Goal: Transaction & Acquisition: Purchase product/service

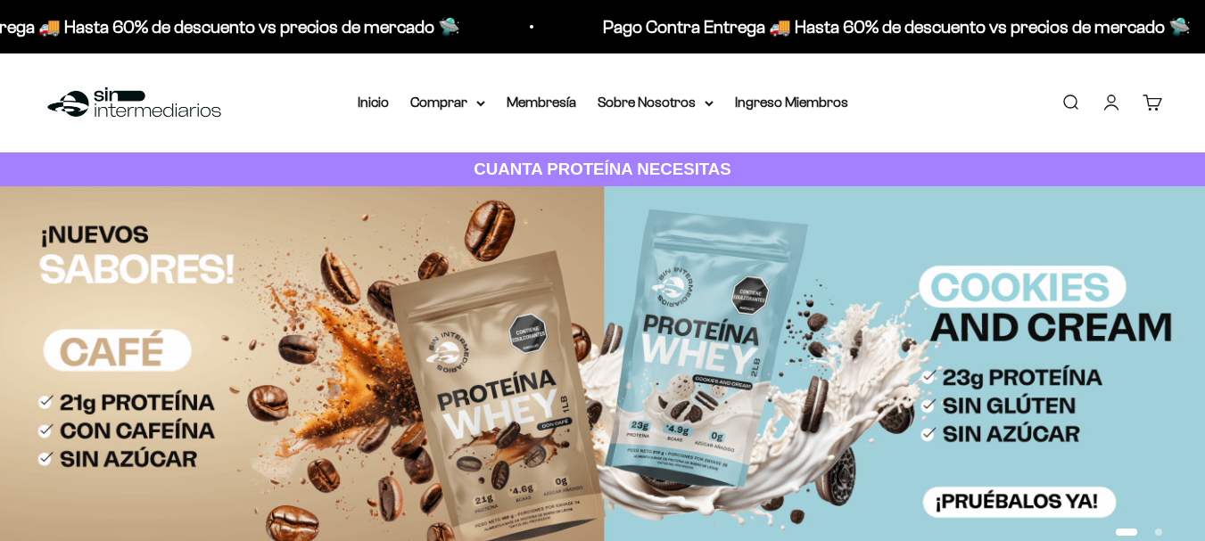
click at [1106, 96] on link "Iniciar sesión" at bounding box center [1112, 103] width 20 height 20
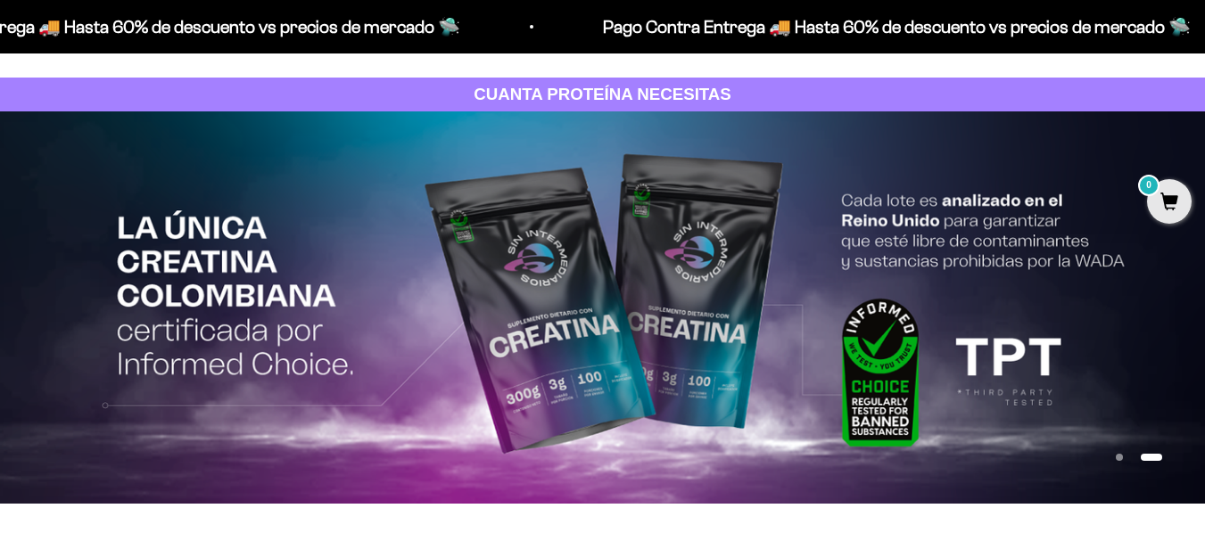
scroll to position [249, 0]
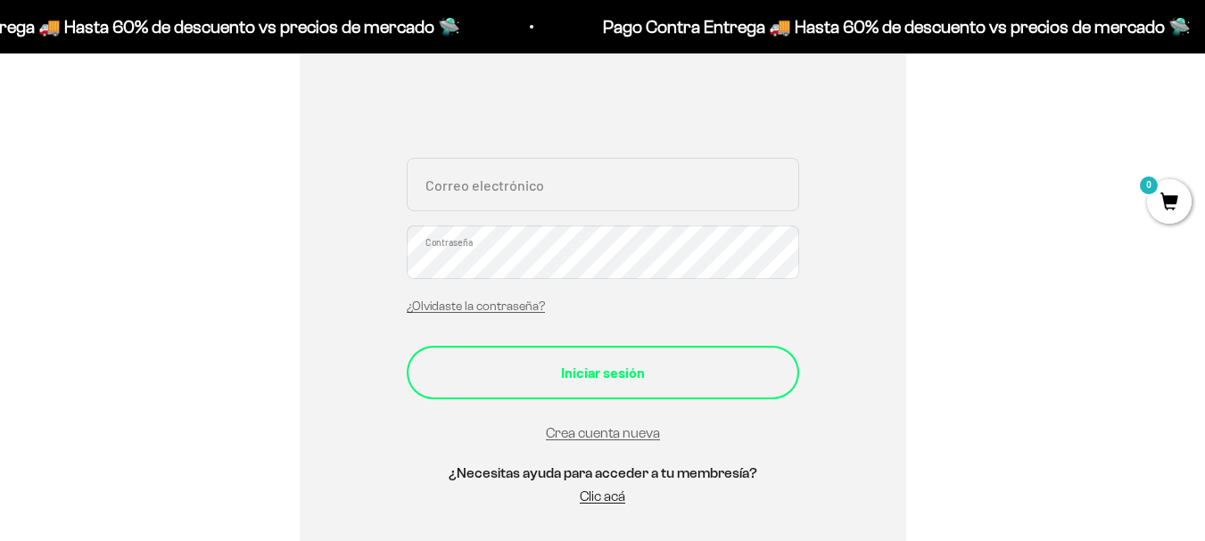
scroll to position [268, 0]
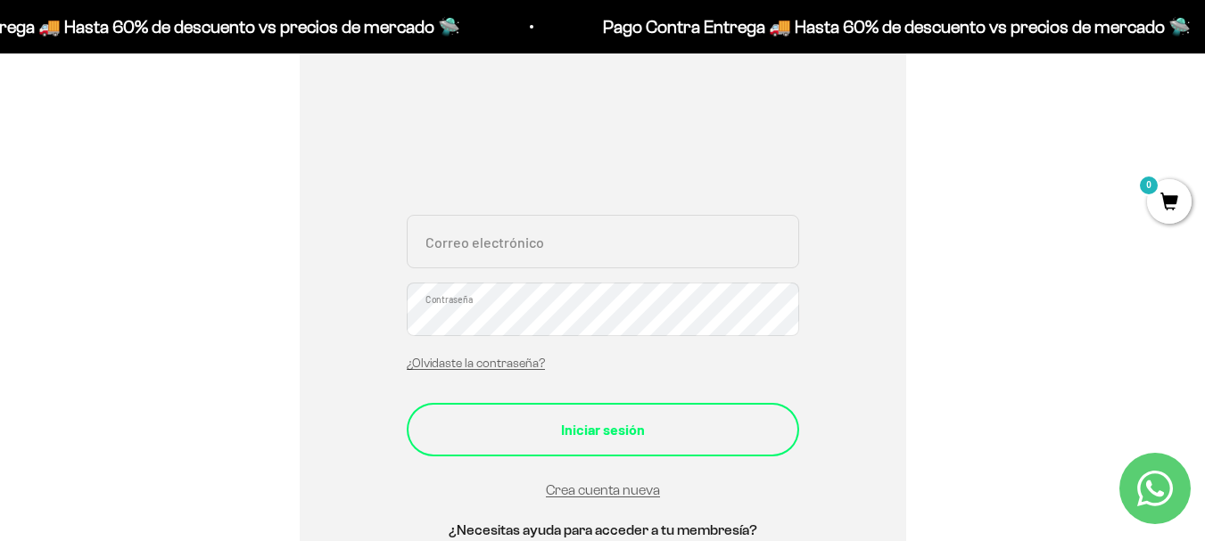
type input "Jessica_5633@hotmail.com"
click at [642, 420] on div "Iniciar sesión" at bounding box center [602, 429] width 321 height 23
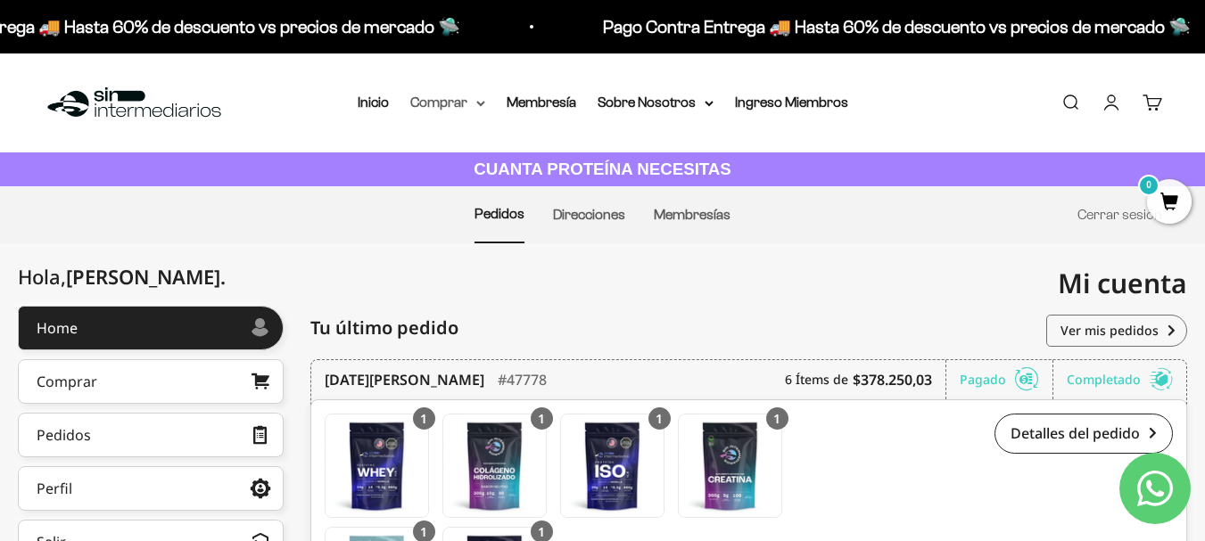
click at [442, 100] on summary "Comprar" at bounding box center [447, 102] width 75 height 23
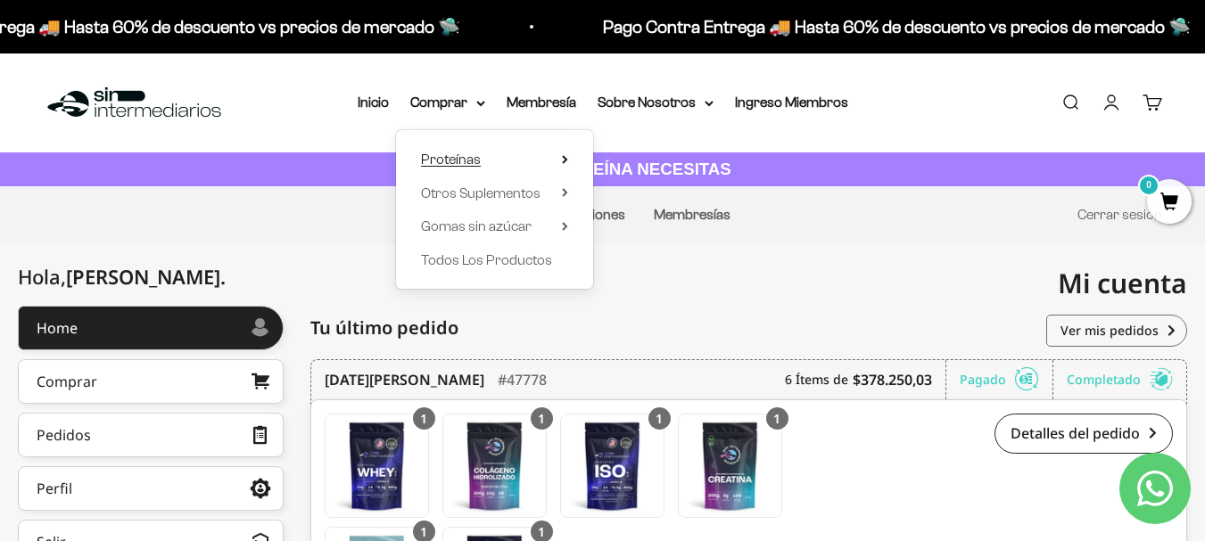
click at [462, 159] on span "Proteínas" at bounding box center [451, 159] width 60 height 15
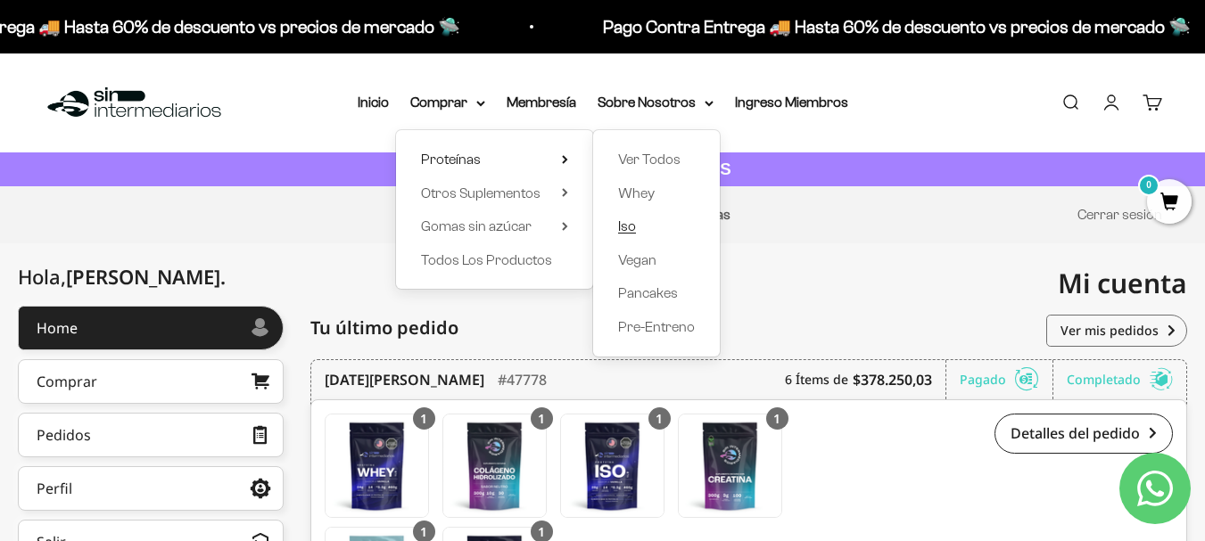
click at [631, 224] on span "Iso" at bounding box center [627, 226] width 18 height 15
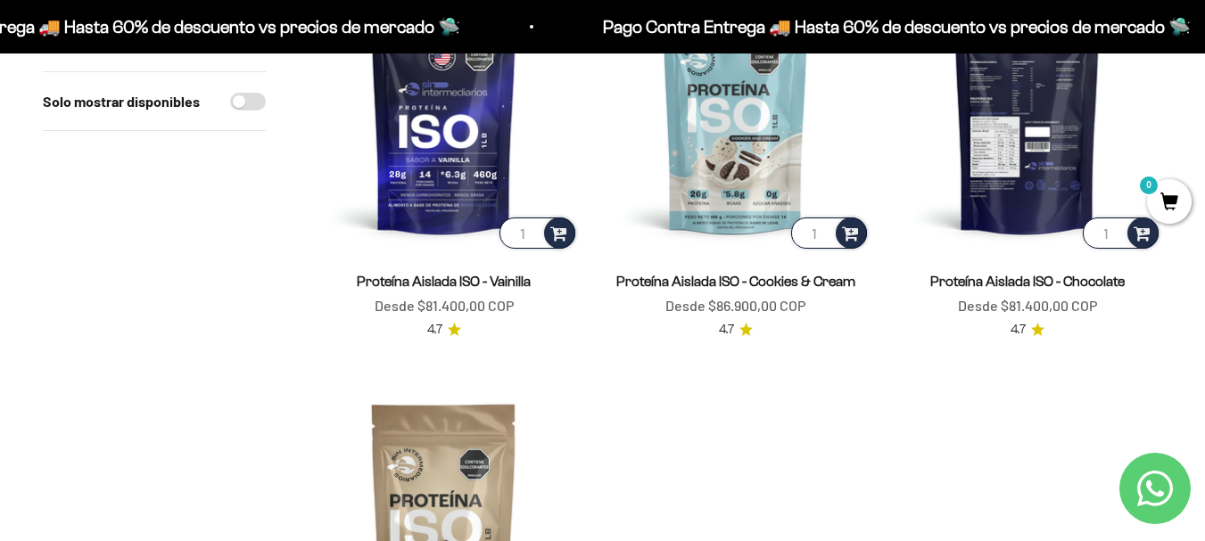
scroll to position [268, 0]
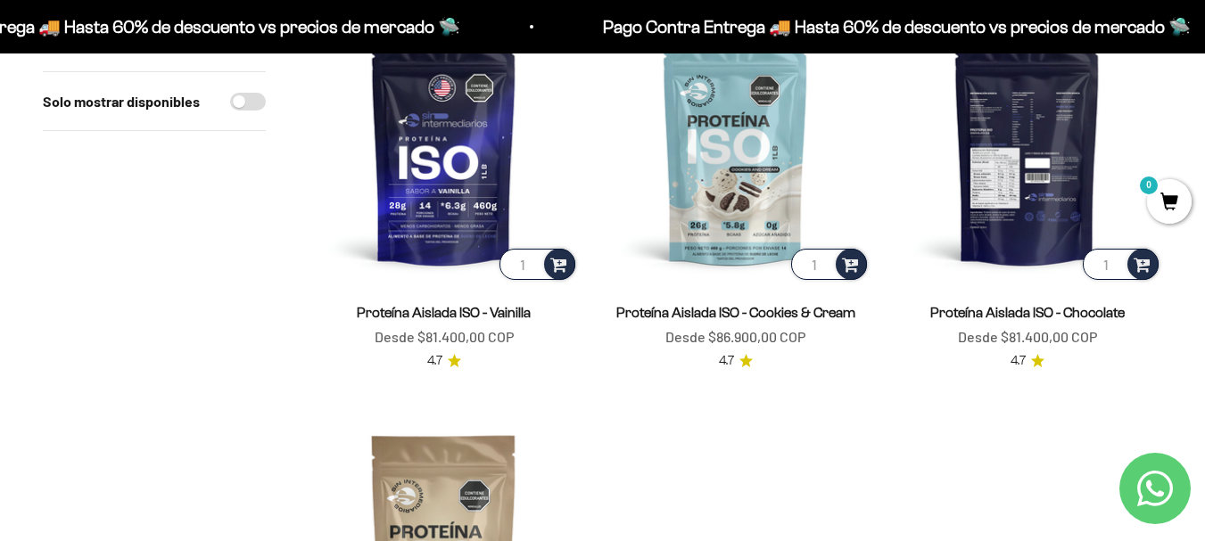
click at [996, 209] on img at bounding box center [1027, 148] width 270 height 270
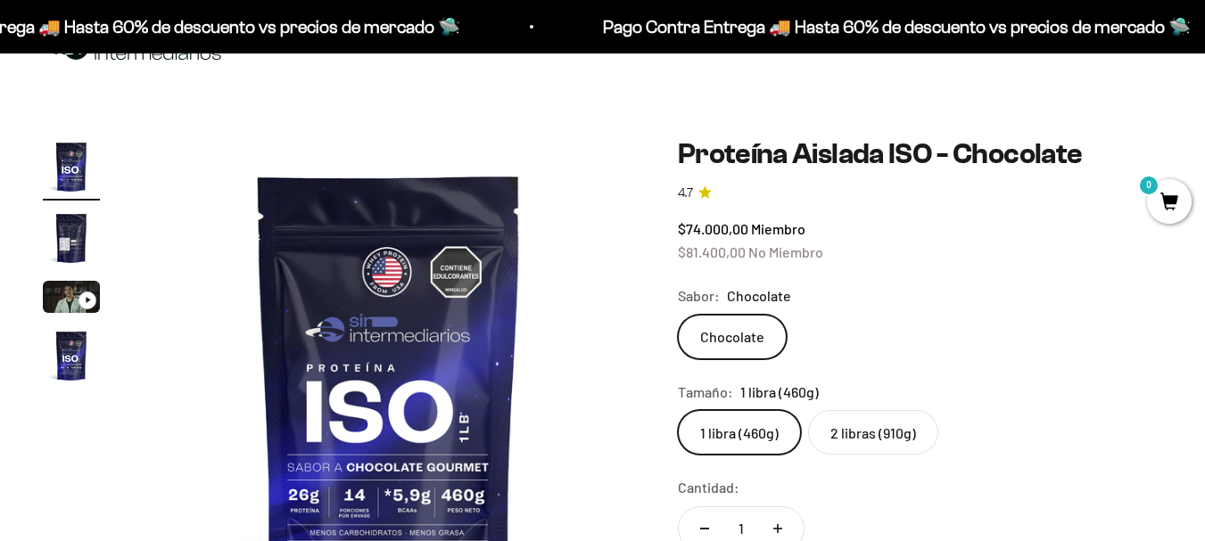
scroll to position [89, 0]
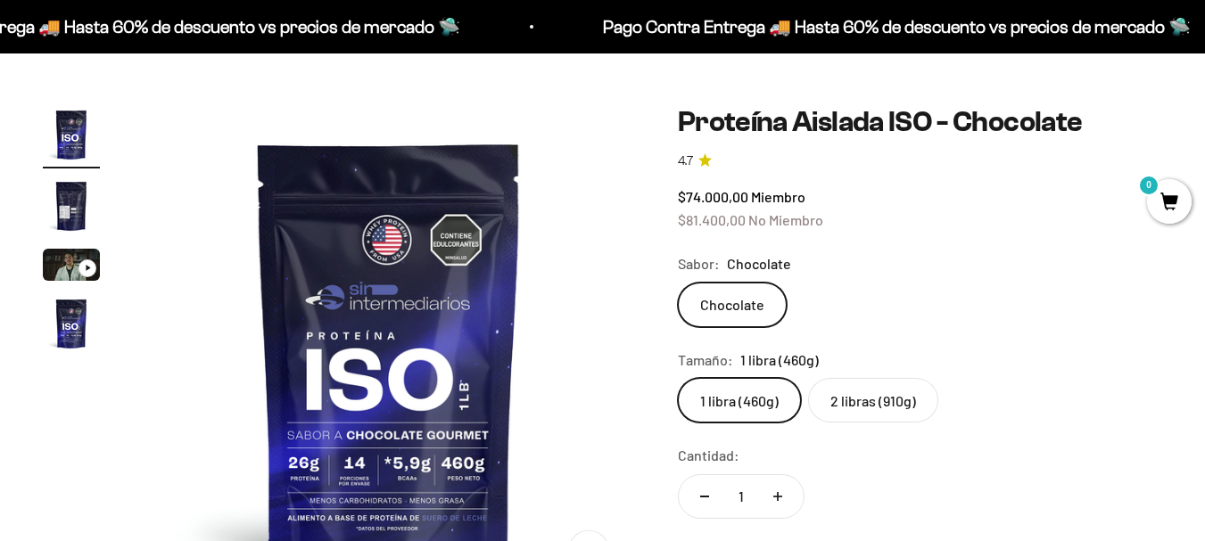
click at [859, 398] on label "2 libras (910g)" at bounding box center [873, 400] width 130 height 45
click at [678, 378] on input "2 libras (910g)" at bounding box center [677, 377] width 1 height 1
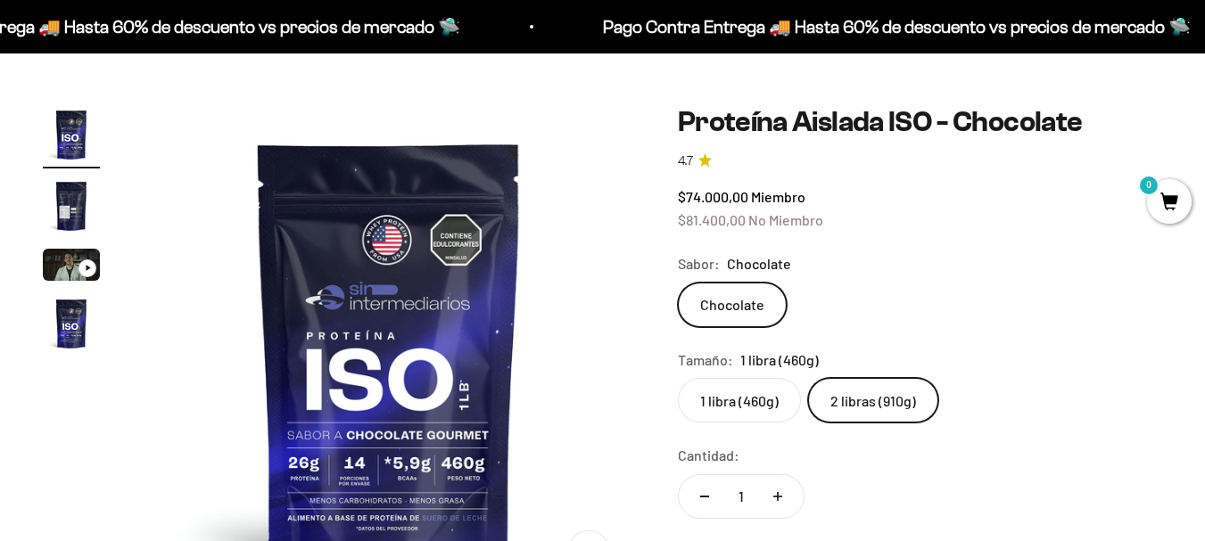
scroll to position [0, 1508]
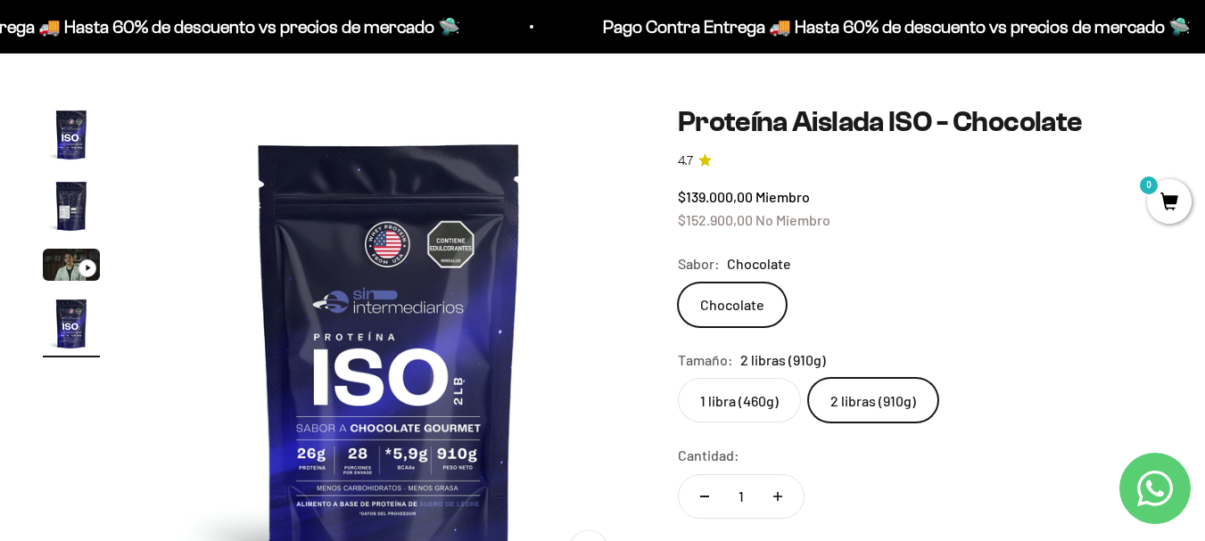
click at [766, 398] on label "1 libra (460g)" at bounding box center [739, 400] width 123 height 45
click at [678, 378] on input "1 libra (460g)" at bounding box center [677, 377] width 1 height 1
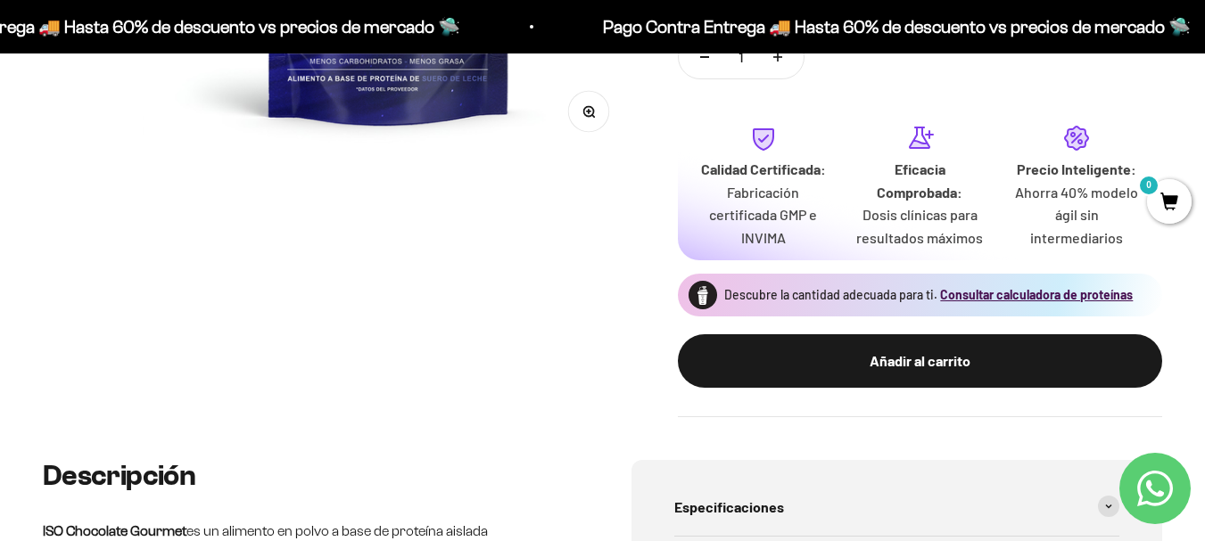
scroll to position [535, 0]
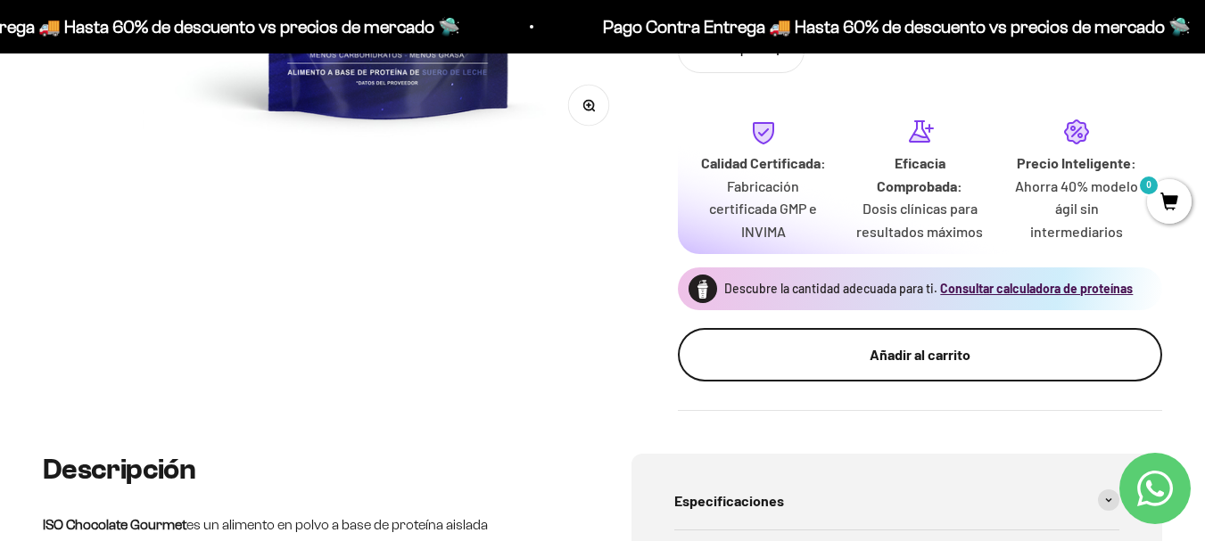
click at [850, 359] on div "Añadir al carrito" at bounding box center [920, 354] width 413 height 23
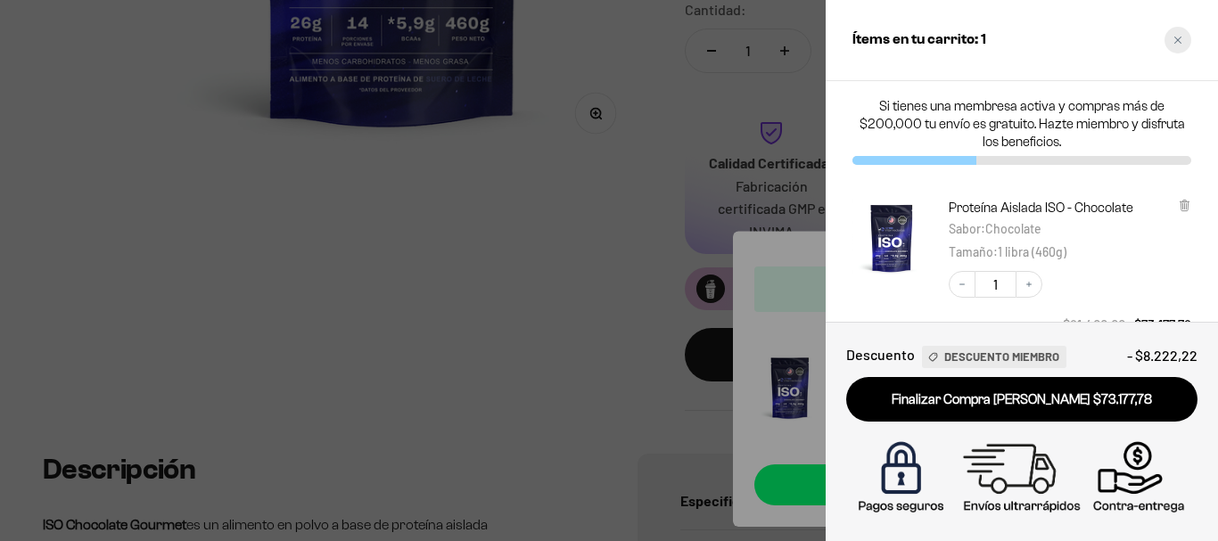
click at [1177, 39] on icon "Close cart" at bounding box center [1178, 40] width 7 height 7
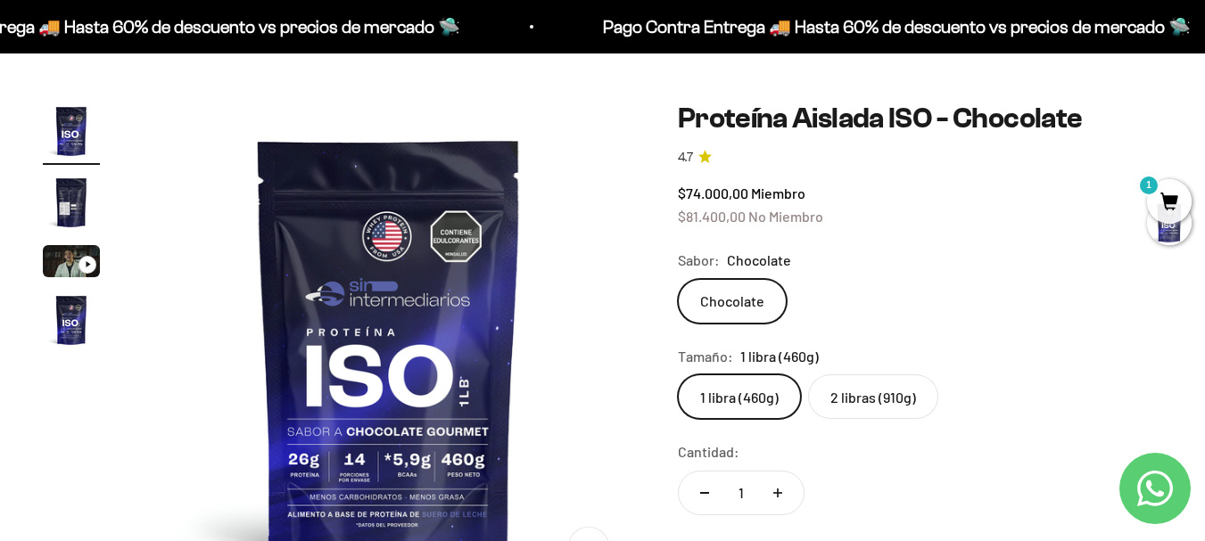
scroll to position [0, 0]
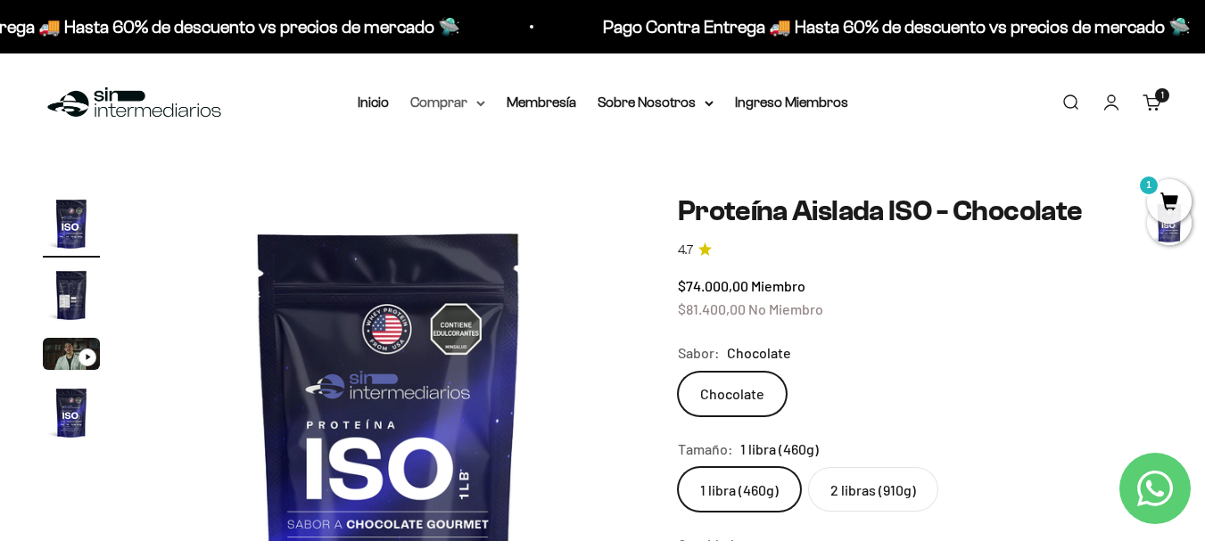
click at [451, 102] on summary "Comprar" at bounding box center [447, 102] width 75 height 23
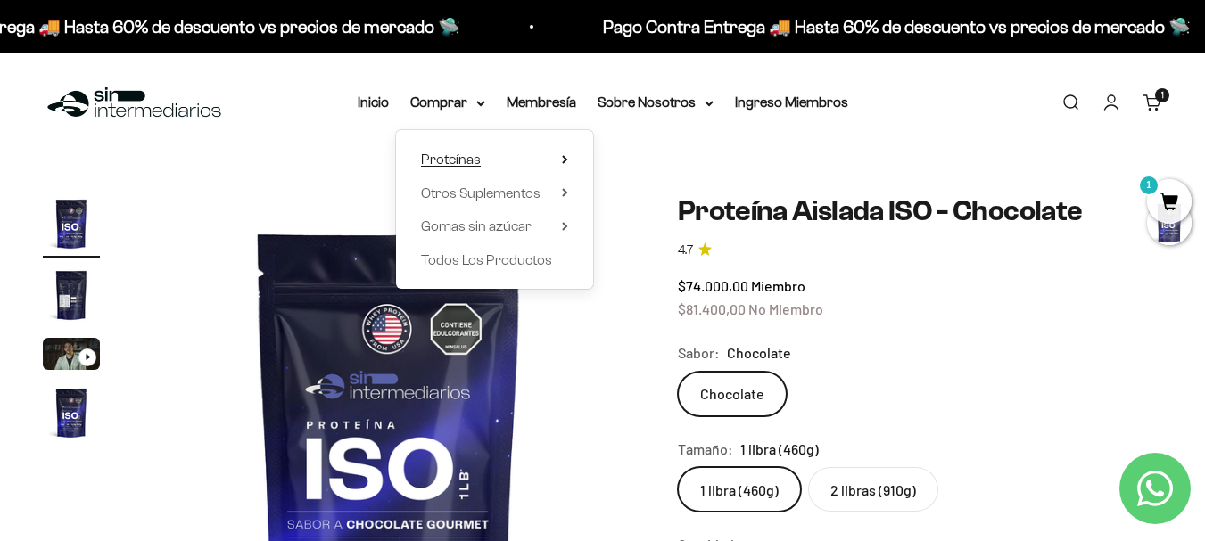
click at [484, 163] on summary "Proteínas" at bounding box center [494, 159] width 147 height 23
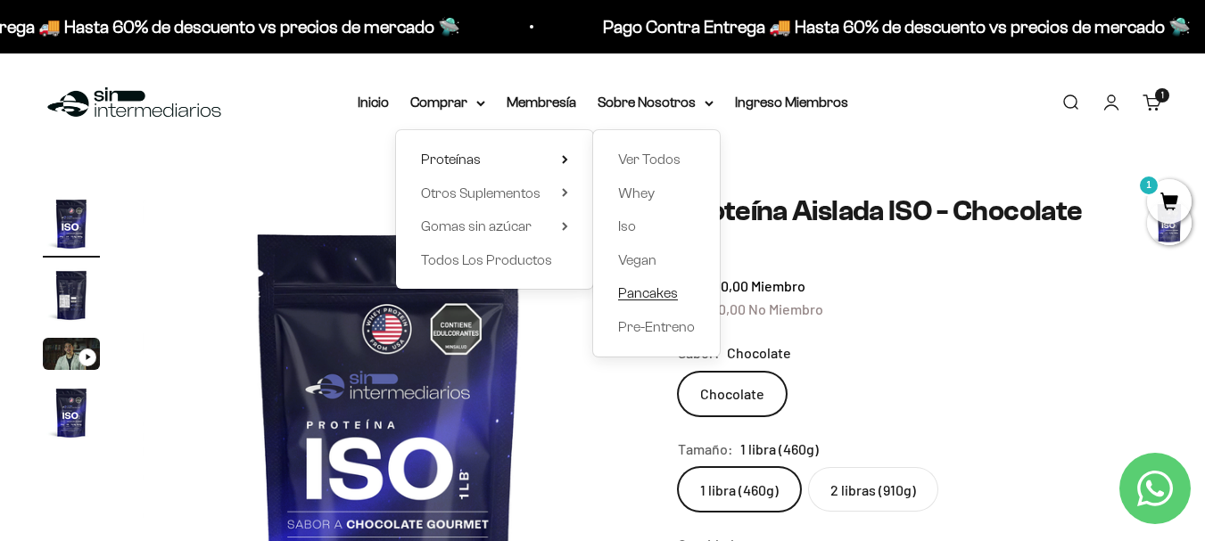
click at [636, 301] on span "Pancakes" at bounding box center [648, 293] width 60 height 23
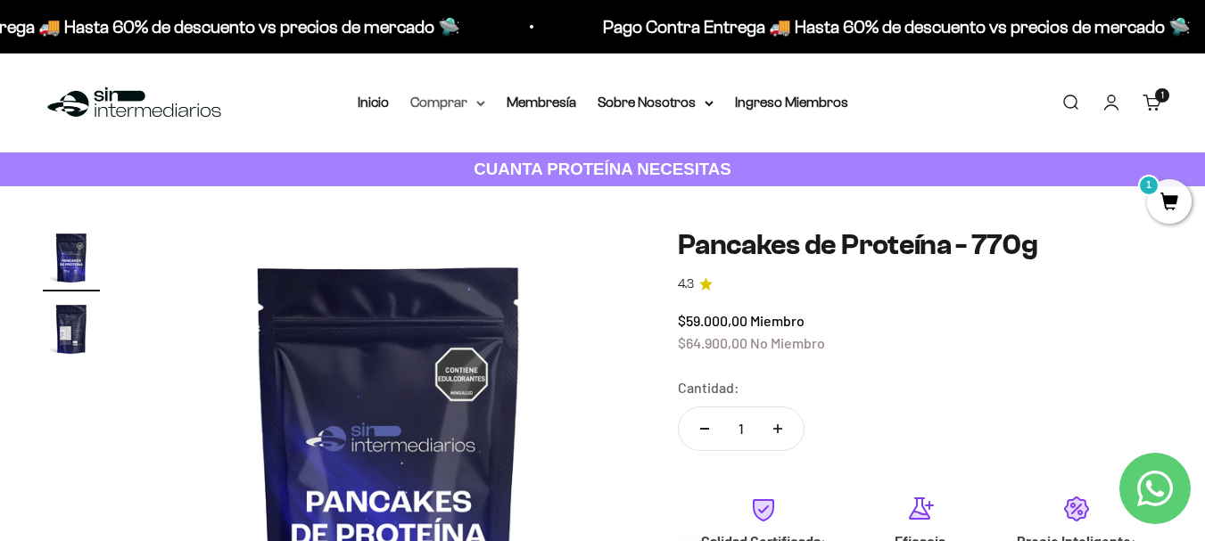
click at [441, 97] on summary "Comprar" at bounding box center [447, 102] width 75 height 23
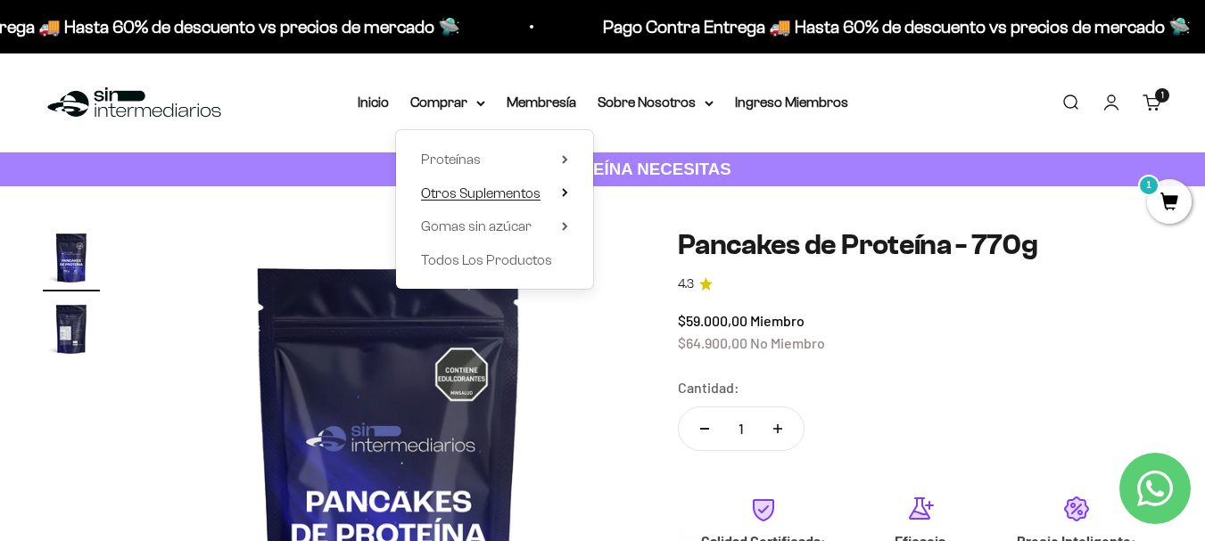
click at [499, 194] on span "Otros Suplementos" at bounding box center [481, 193] width 120 height 15
click at [533, 229] on summary "Gomas sin azúcar" at bounding box center [494, 226] width 147 height 23
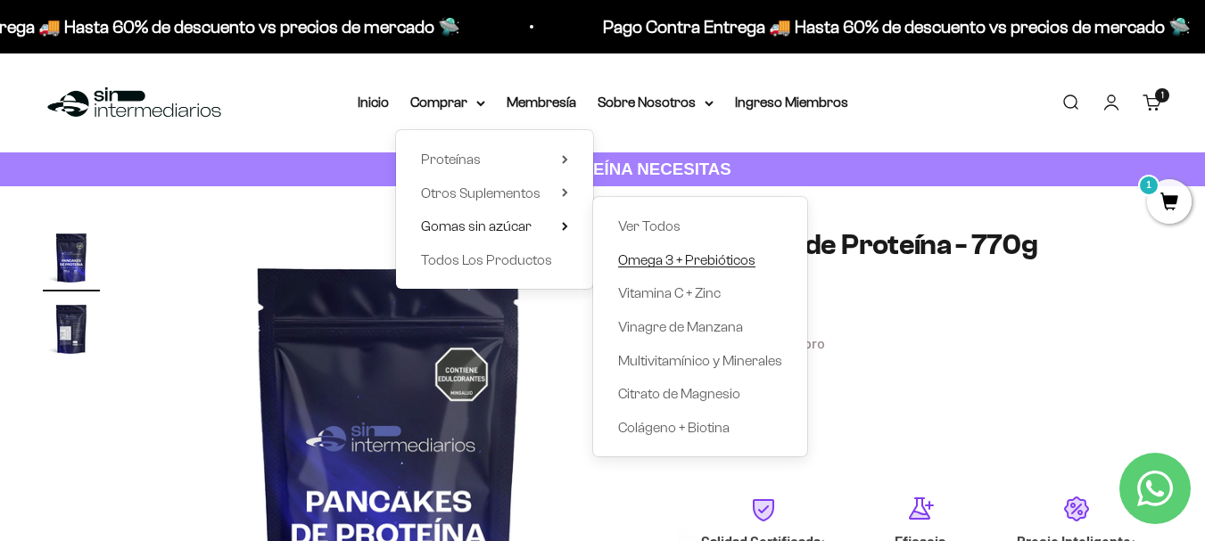
click at [722, 257] on span "Omega 3 + Prebióticos" at bounding box center [686, 259] width 137 height 15
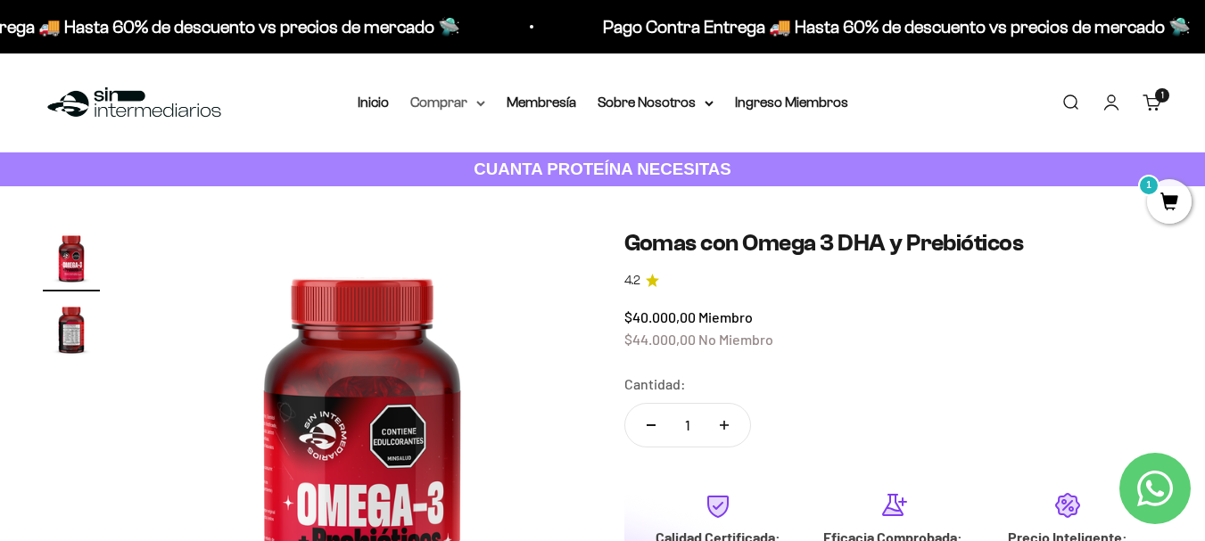
click at [472, 104] on summary "Comprar" at bounding box center [447, 102] width 75 height 23
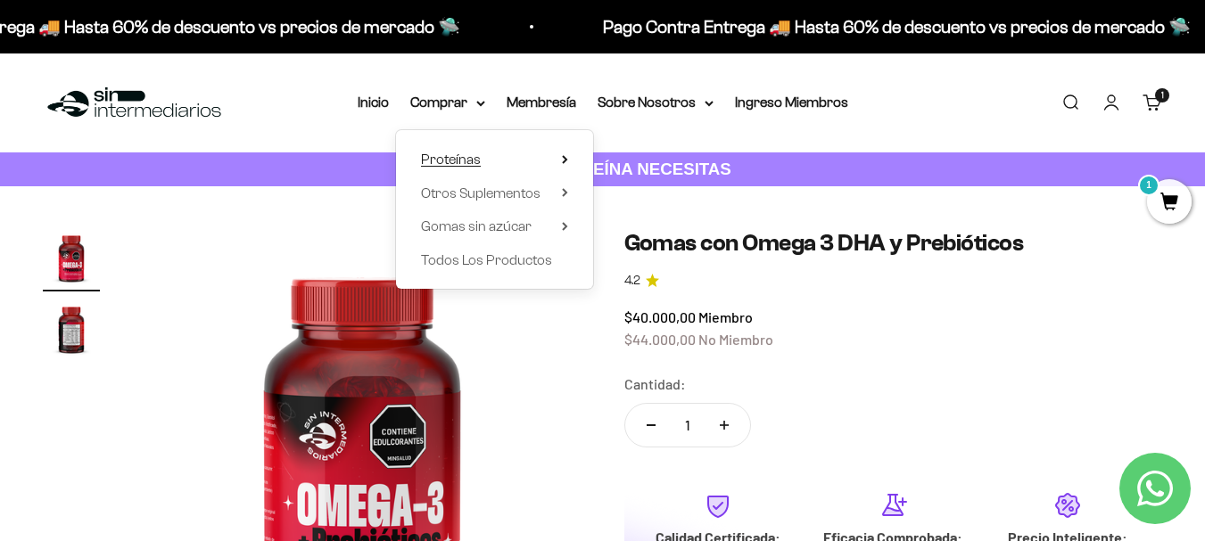
click at [497, 164] on summary "Proteínas" at bounding box center [494, 159] width 147 height 23
click at [520, 196] on span "Otros Suplementos" at bounding box center [481, 193] width 120 height 15
click at [508, 157] on summary "Proteínas" at bounding box center [494, 159] width 147 height 23
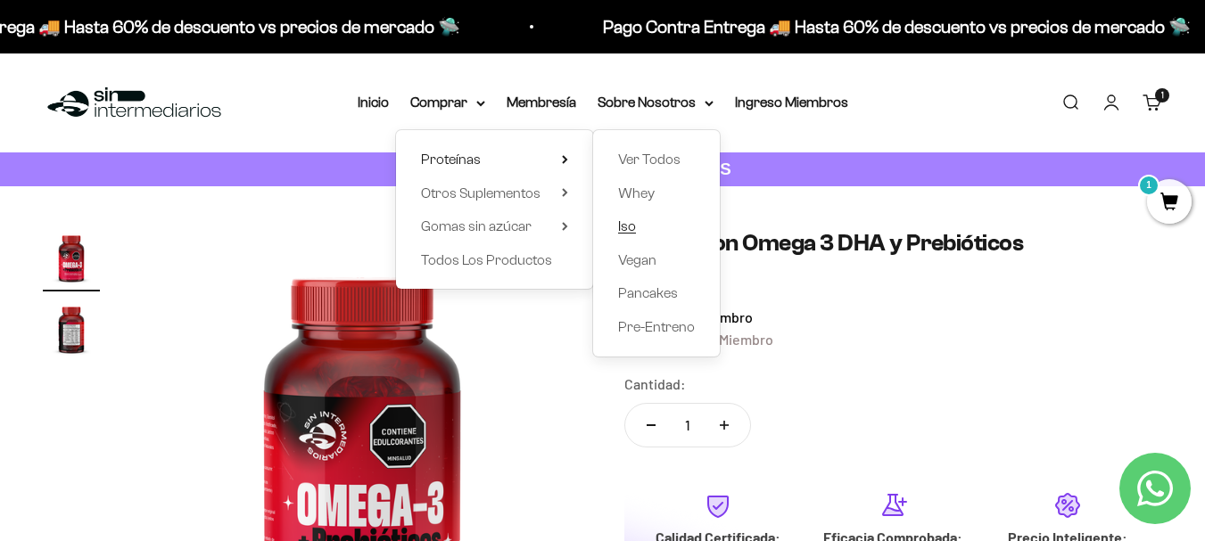
click at [627, 233] on span "Iso" at bounding box center [627, 226] width 18 height 15
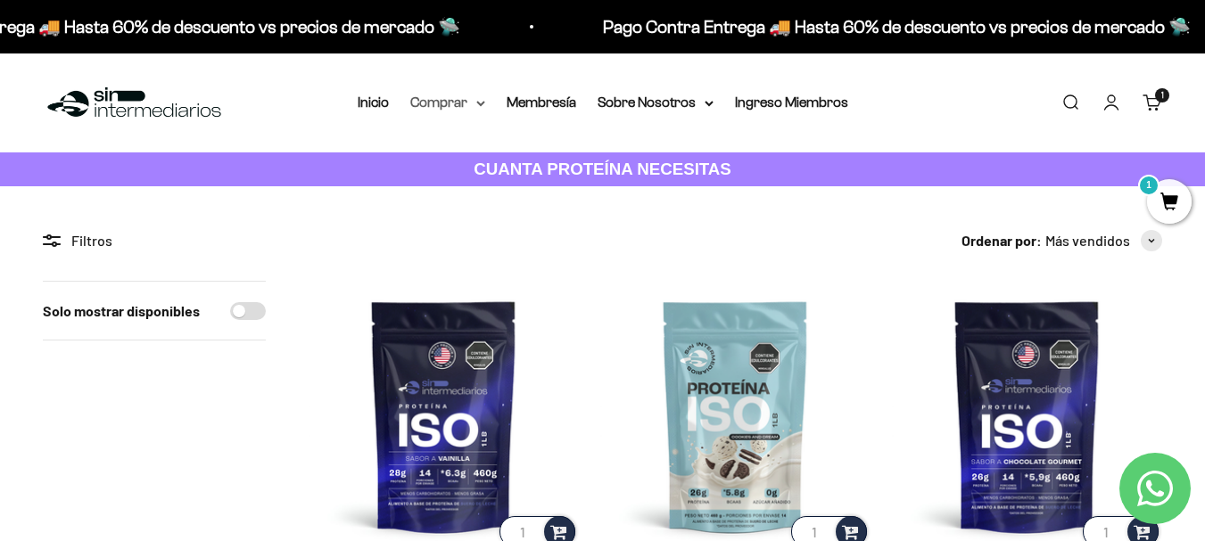
click at [458, 101] on summary "Comprar" at bounding box center [447, 102] width 75 height 23
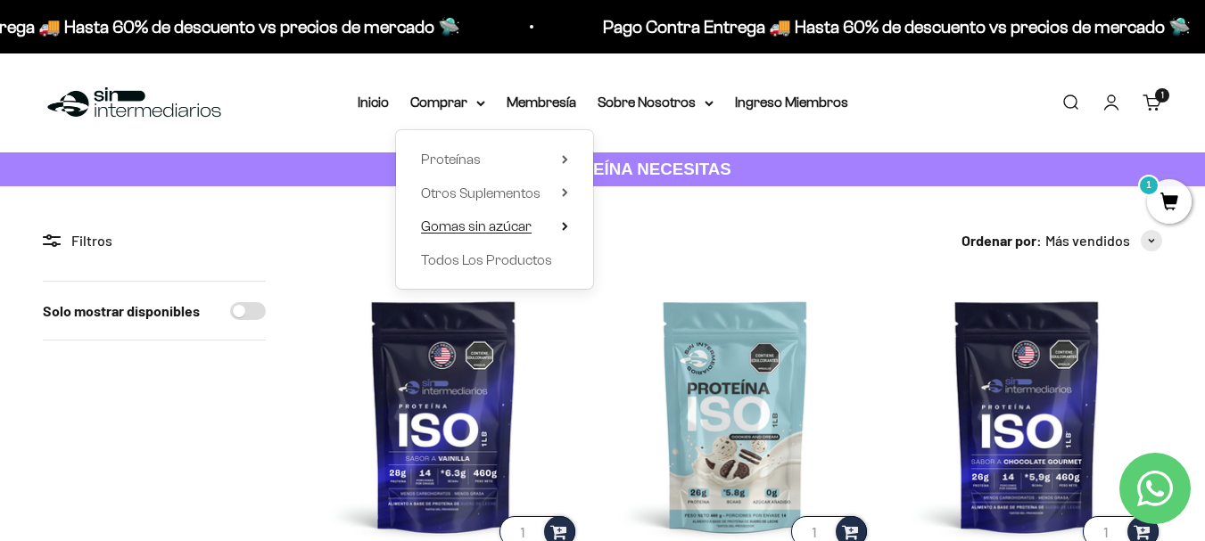
click at [524, 226] on span "Gomas sin azúcar" at bounding box center [476, 226] width 111 height 15
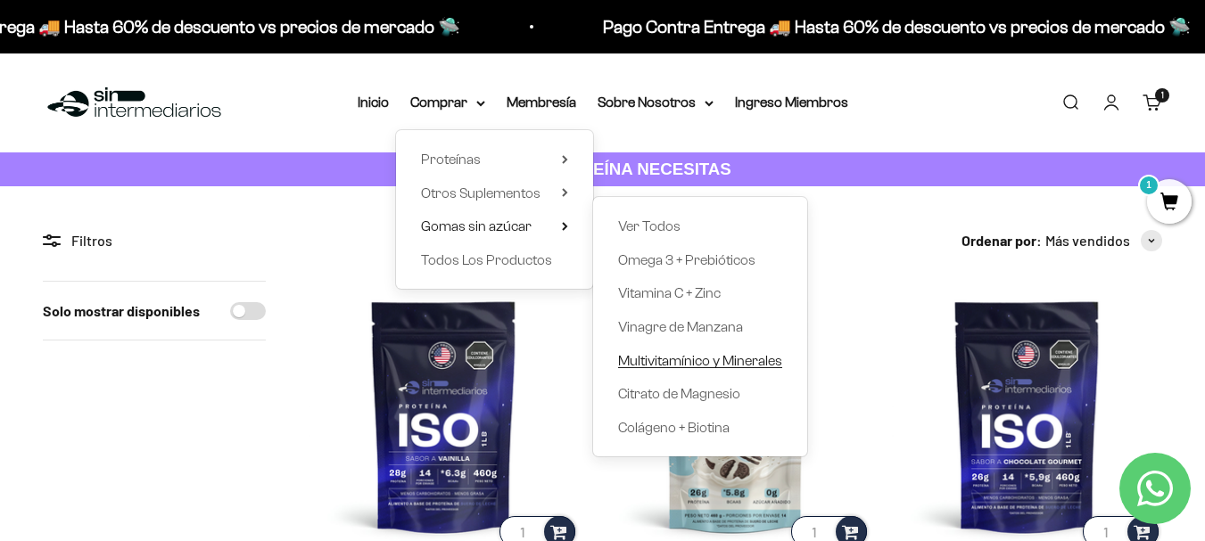
click at [663, 360] on span "Multivitamínico y Minerales" at bounding box center [700, 360] width 164 height 15
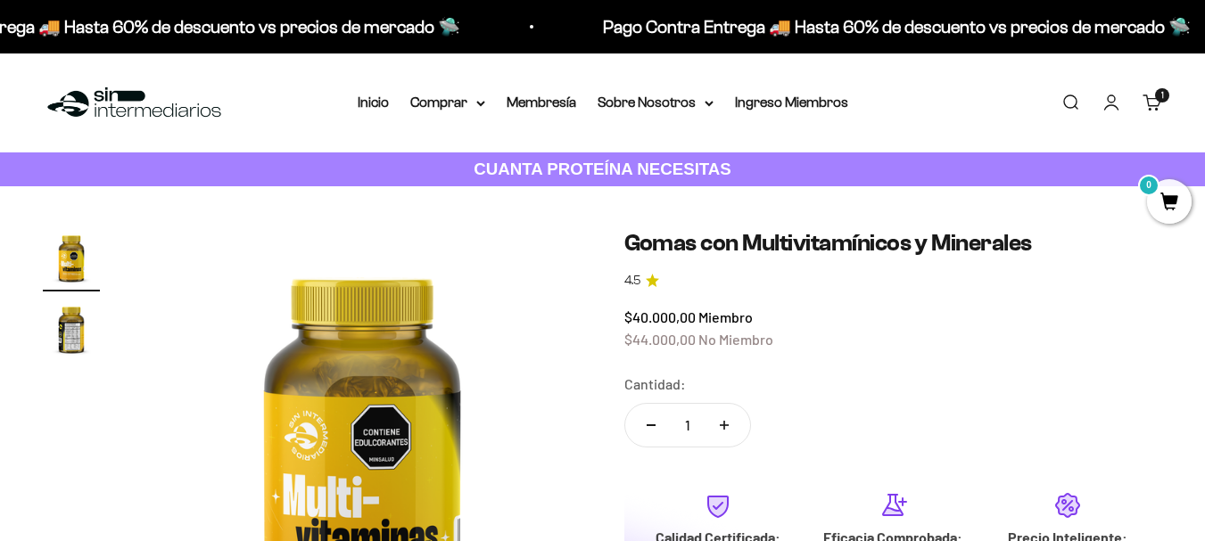
click at [1156, 100] on div "1 artículo 1" at bounding box center [1162, 95] width 14 height 14
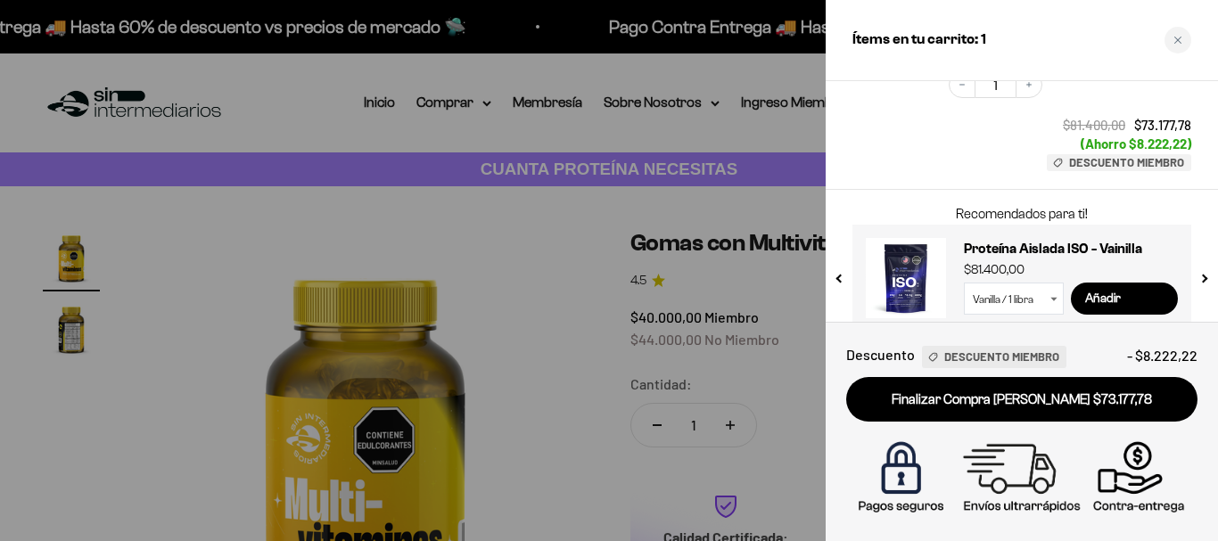
scroll to position [223, 0]
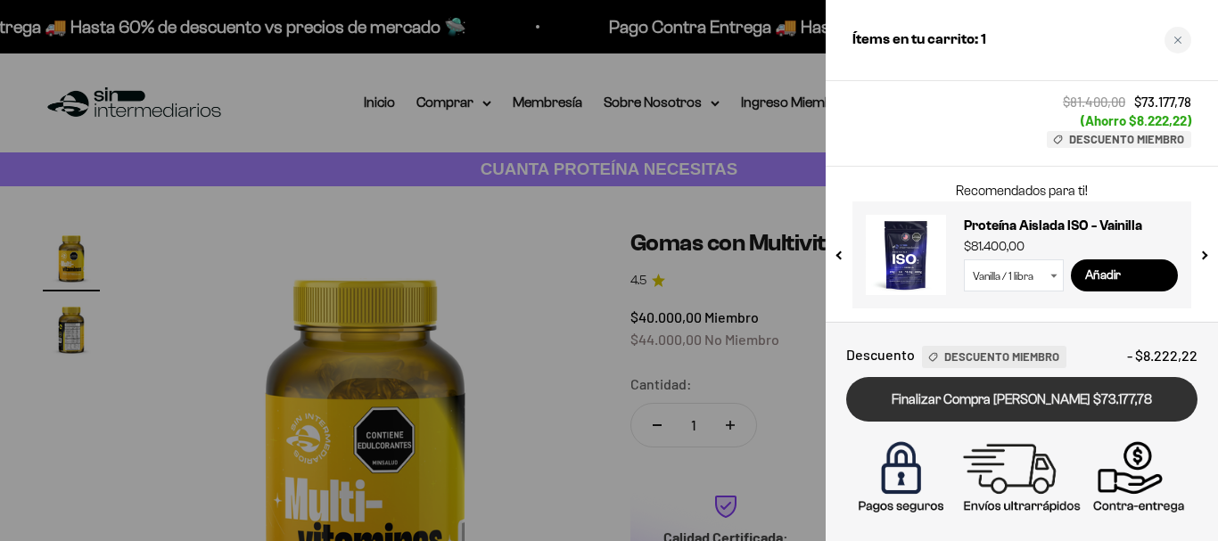
click at [1018, 399] on link "Finalizar Compra [PERSON_NAME] $73.177,78" at bounding box center [1021, 399] width 351 height 45
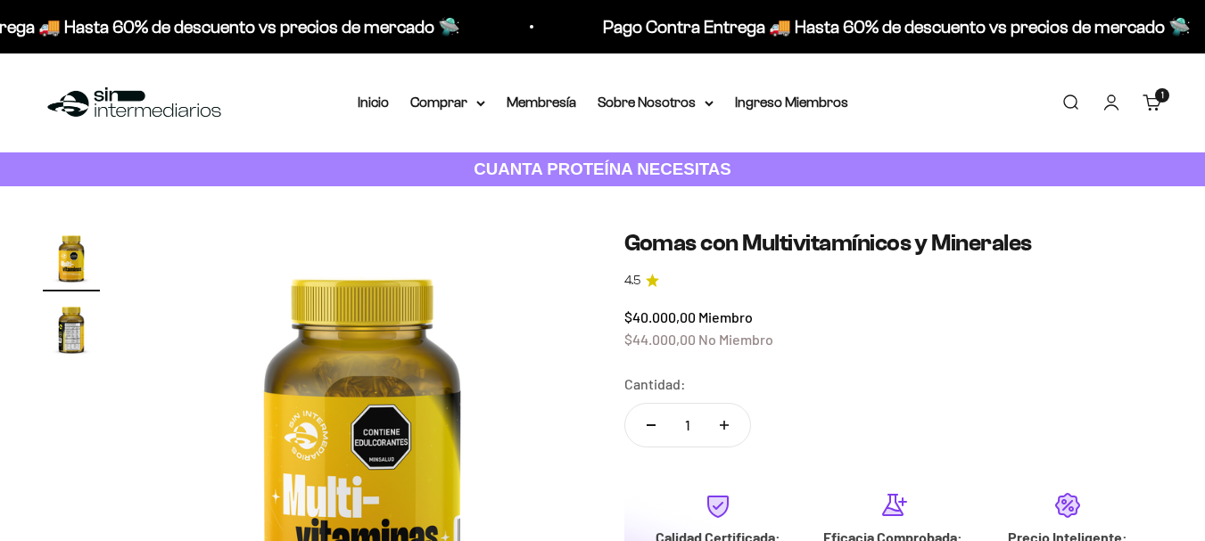
click at [447, 99] on summary "Comprar" at bounding box center [447, 102] width 75 height 23
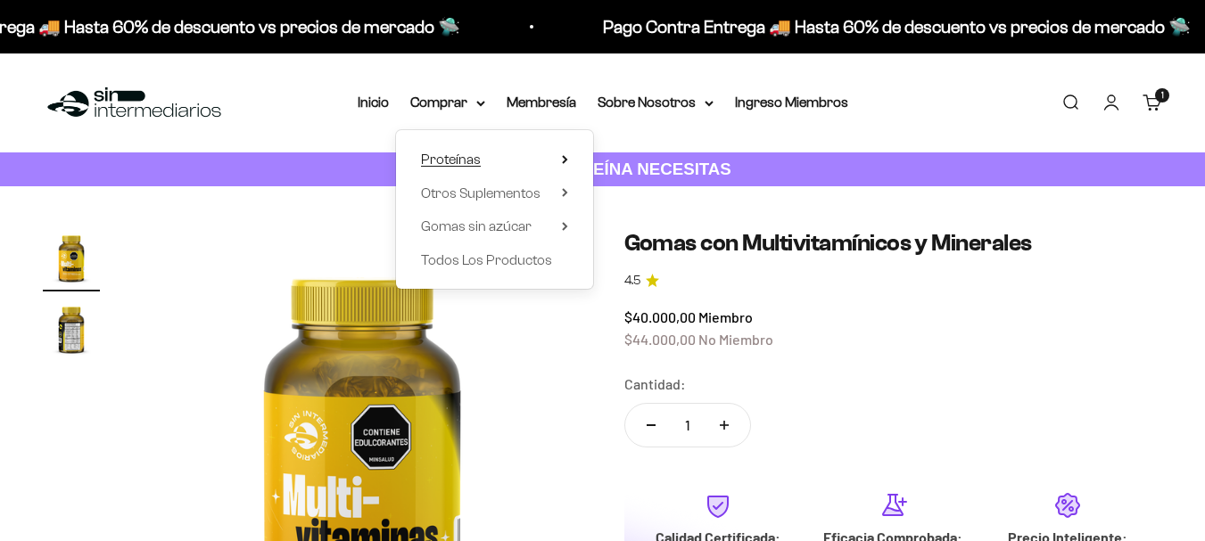
click at [476, 158] on span "Proteínas" at bounding box center [451, 159] width 60 height 15
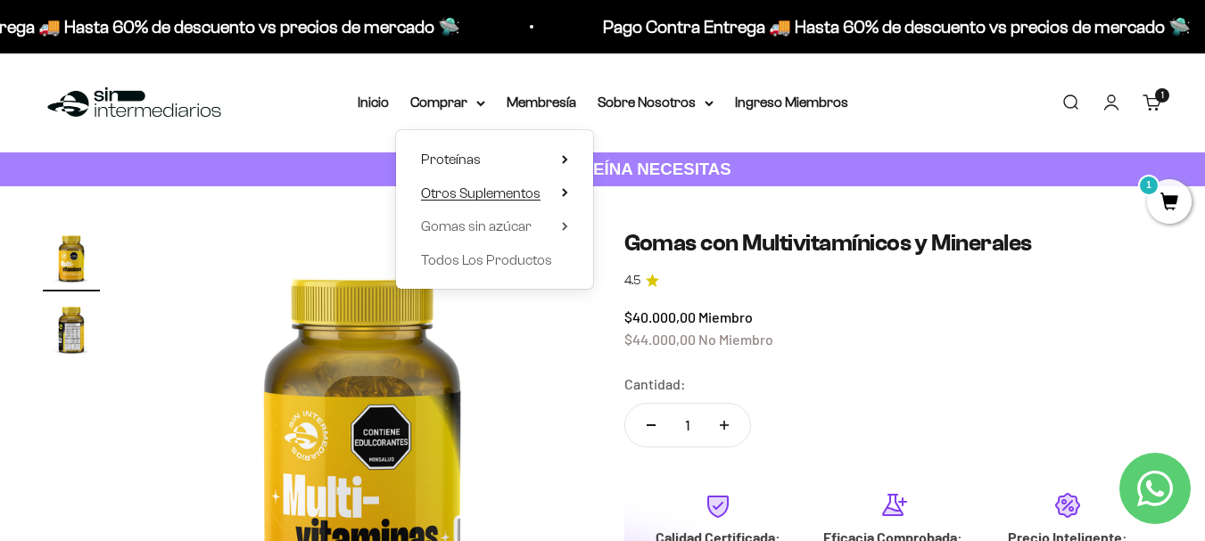
click at [512, 196] on span "Otros Suplementos" at bounding box center [481, 193] width 120 height 15
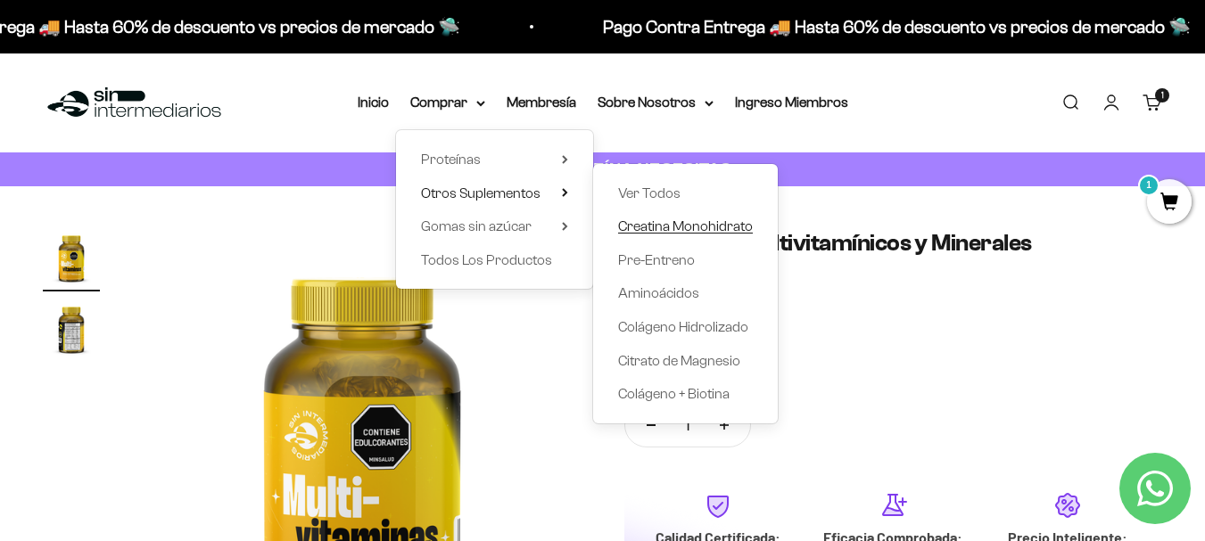
click at [670, 222] on span "Creatina Monohidrato" at bounding box center [685, 226] width 135 height 15
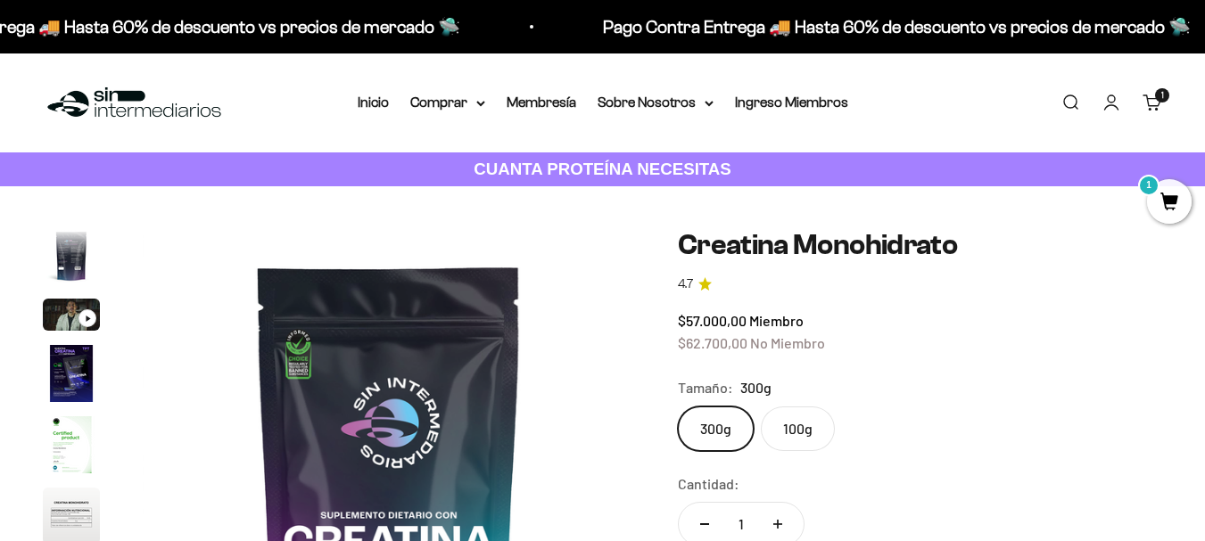
scroll to position [0, 4023]
click at [804, 420] on label "100g" at bounding box center [798, 429] width 74 height 45
click at [678, 407] on input "100g" at bounding box center [677, 406] width 1 height 1
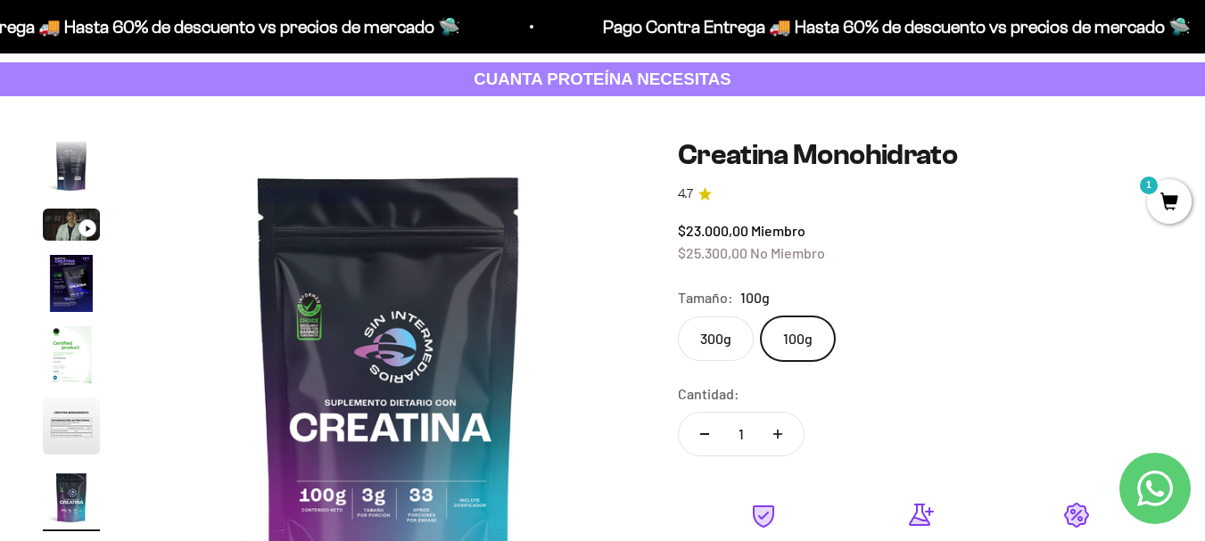
scroll to position [89, 0]
click at [729, 354] on label "300g" at bounding box center [716, 340] width 76 height 45
click at [678, 318] on input "300g" at bounding box center [677, 317] width 1 height 1
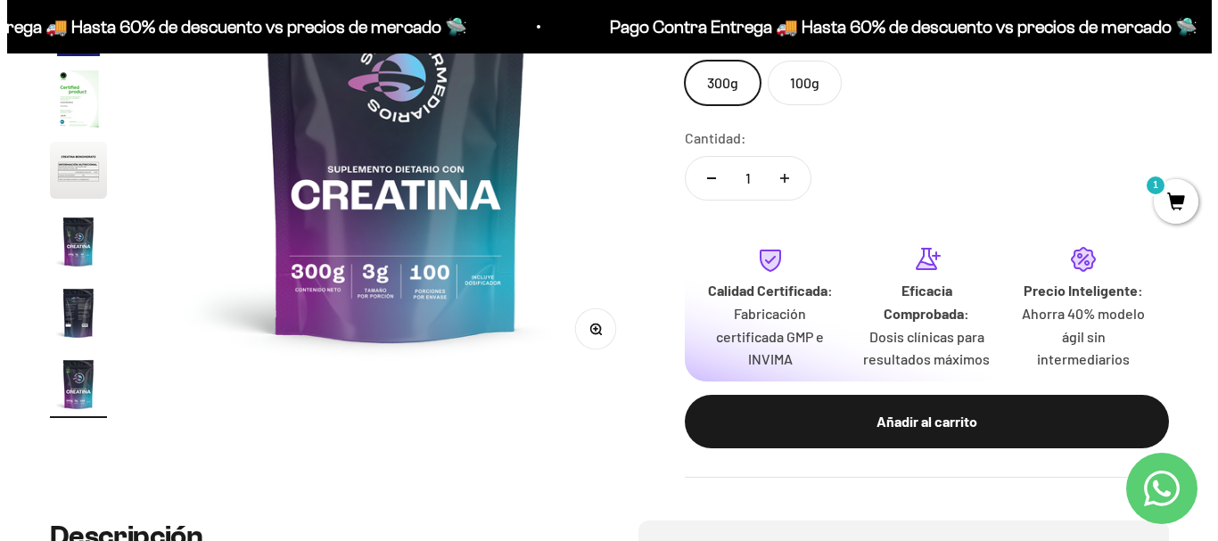
scroll to position [446, 0]
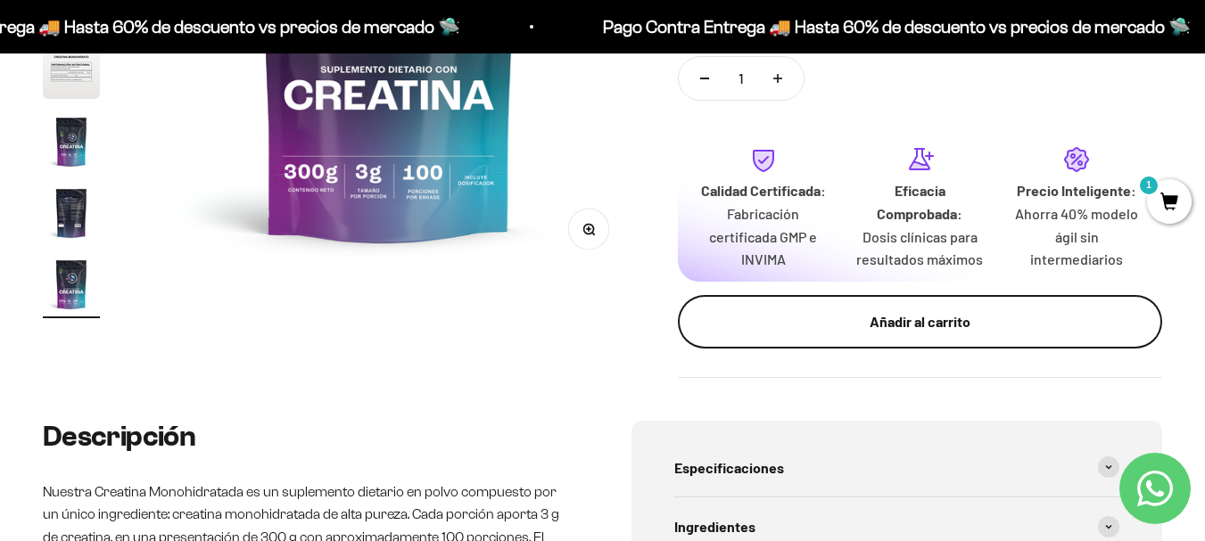
click at [835, 325] on div "Añadir al carrito" at bounding box center [920, 321] width 413 height 23
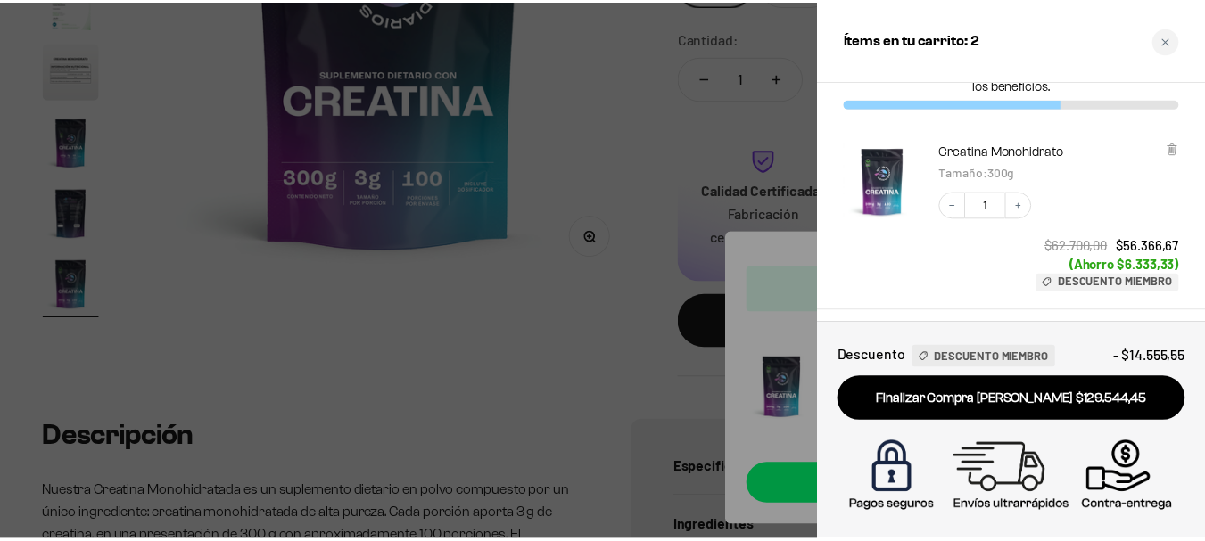
scroll to position [53, 0]
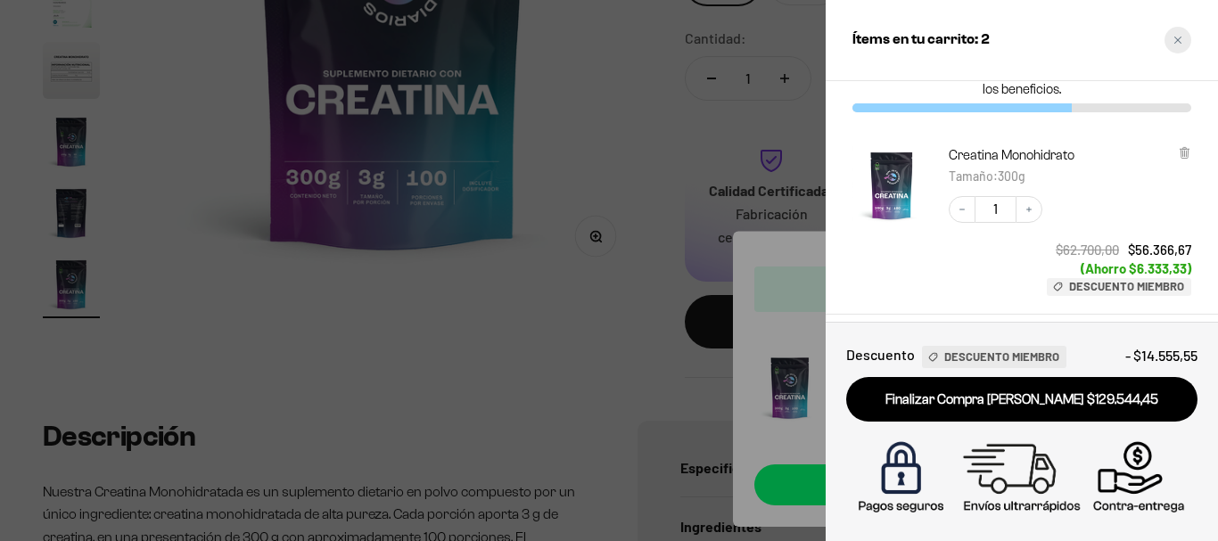
click at [1184, 39] on div "Close cart" at bounding box center [1178, 40] width 27 height 27
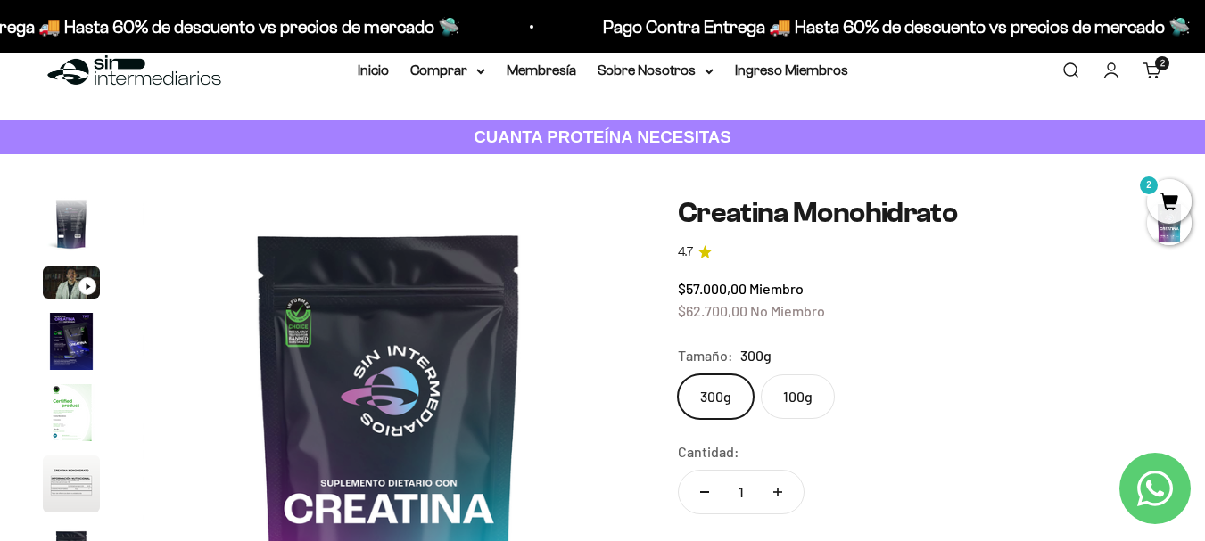
scroll to position [0, 0]
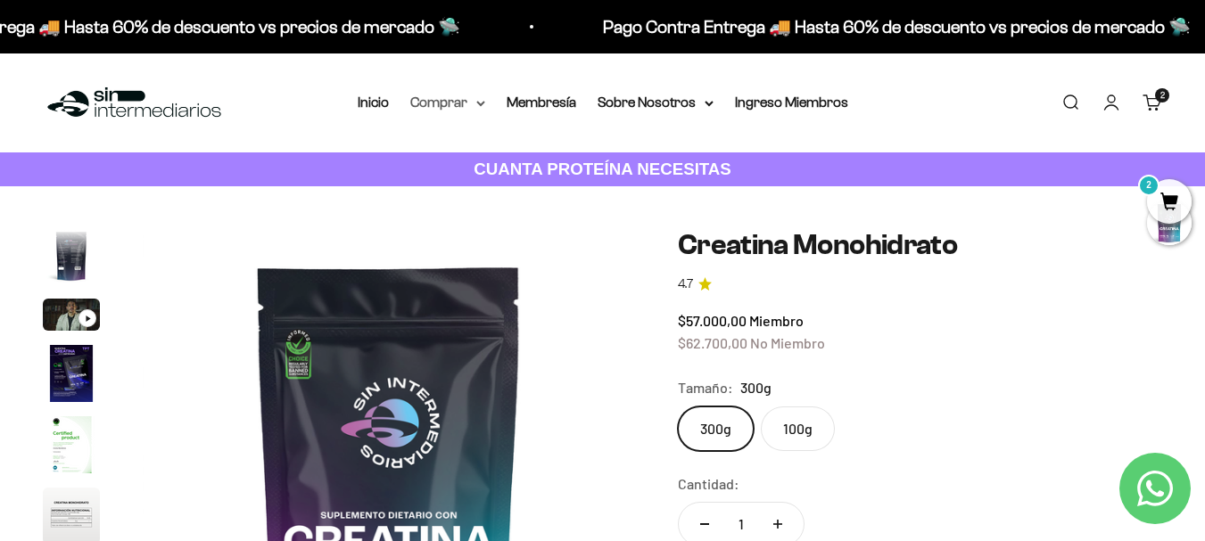
click at [456, 103] on summary "Comprar" at bounding box center [447, 102] width 75 height 23
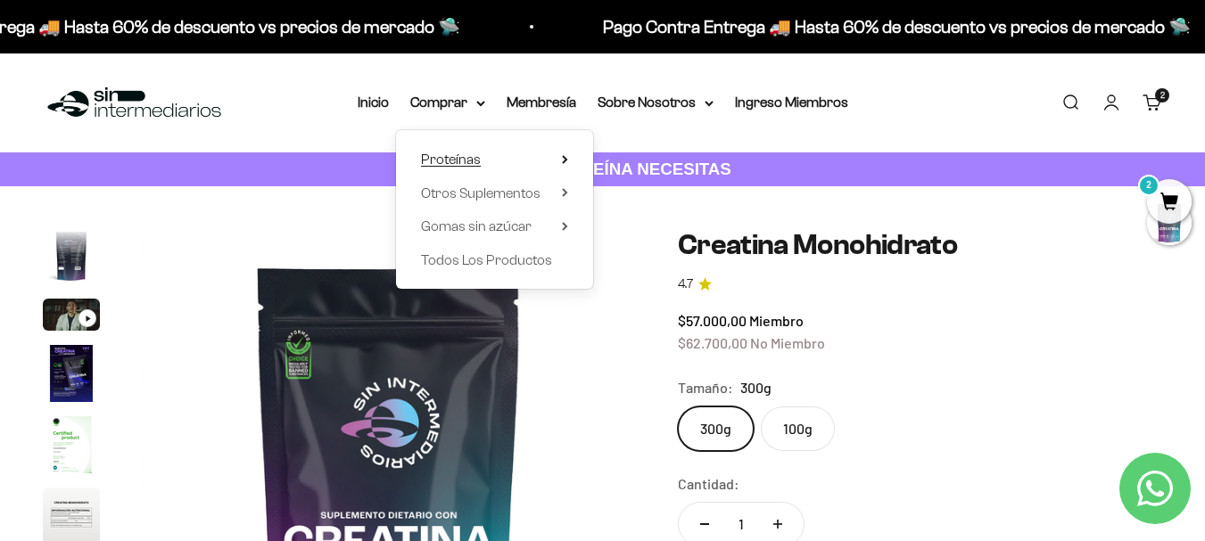
click at [511, 163] on summary "Proteínas" at bounding box center [494, 159] width 147 height 23
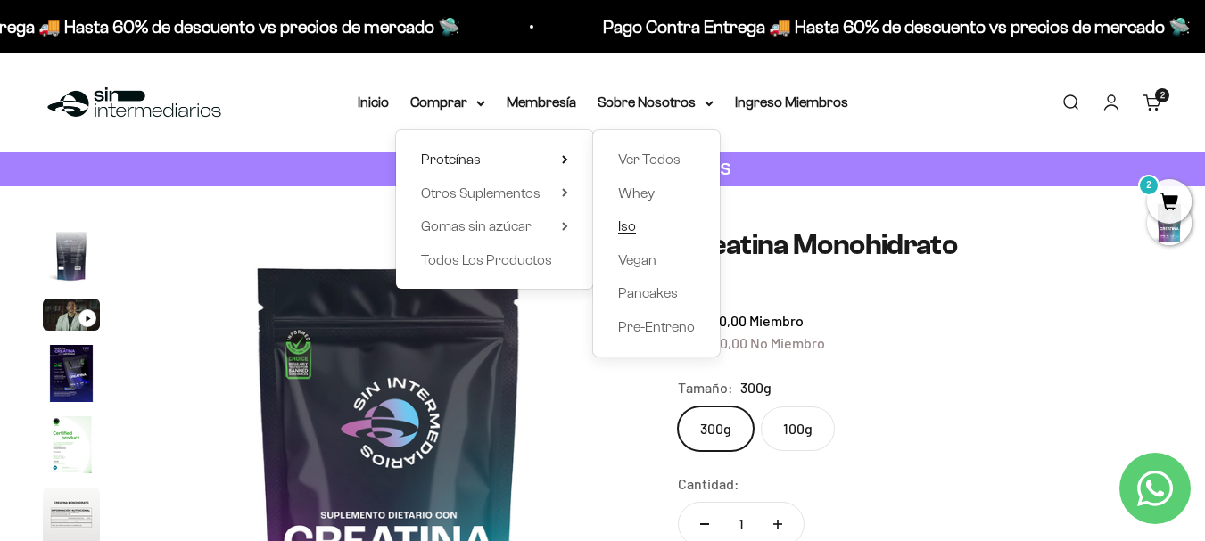
click at [631, 217] on span "Iso" at bounding box center [627, 226] width 18 height 23
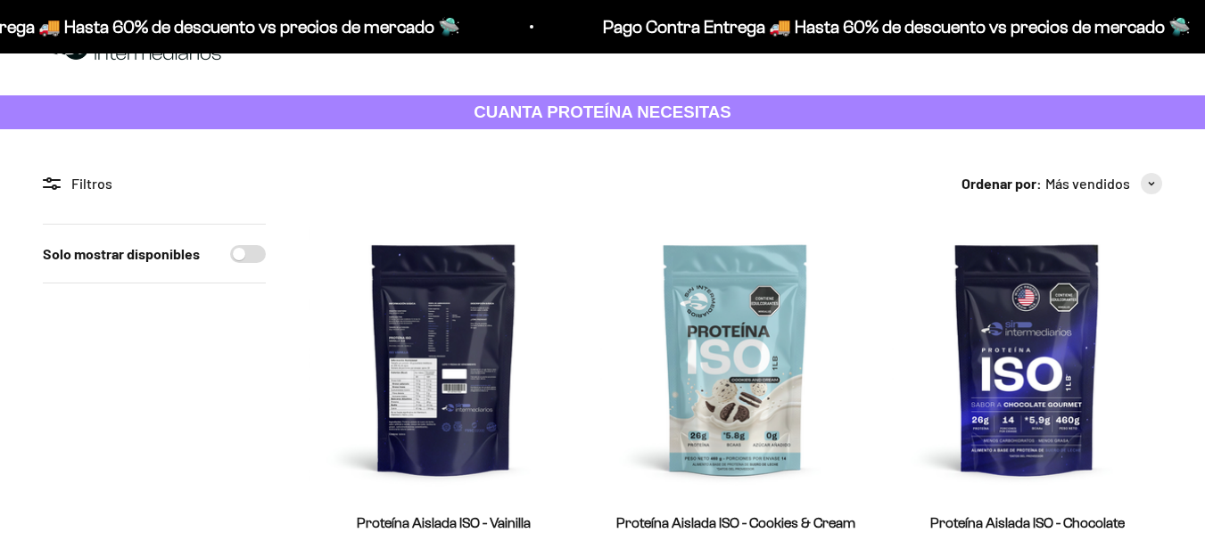
scroll to position [89, 0]
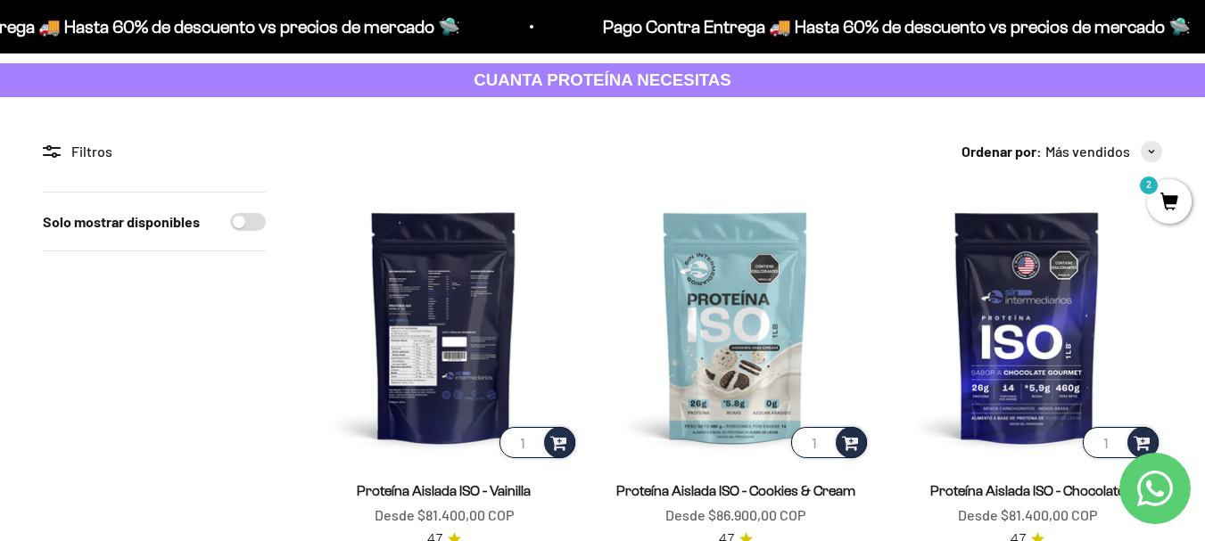
click at [444, 351] on img at bounding box center [444, 327] width 270 height 270
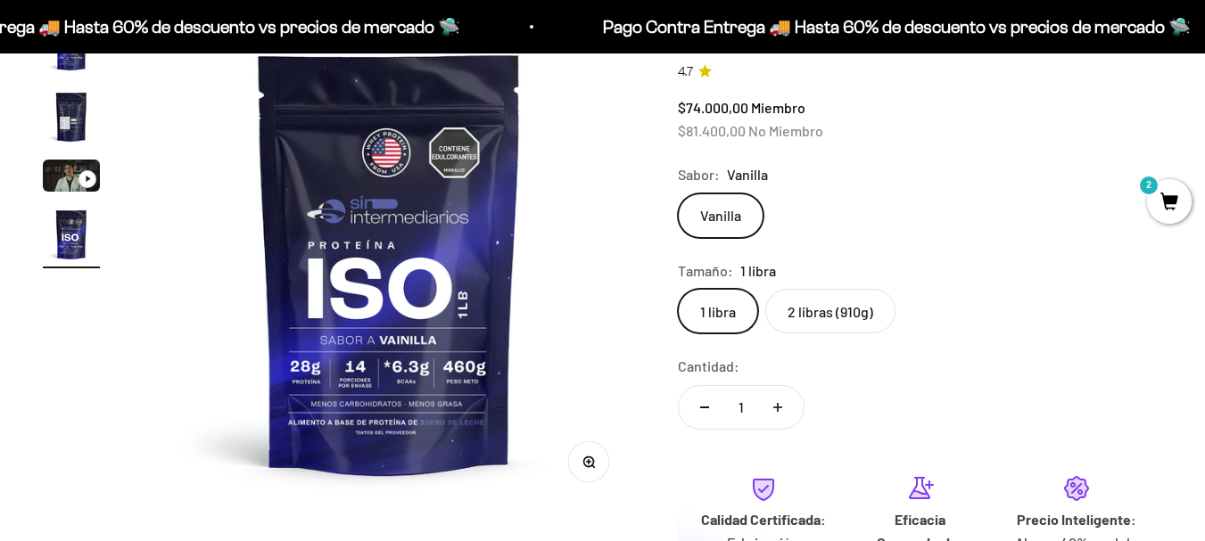
scroll to position [0, 1508]
click at [816, 313] on label "2 libras (910g)" at bounding box center [830, 311] width 130 height 45
click at [678, 289] on input "2 libras (910g)" at bounding box center [677, 288] width 1 height 1
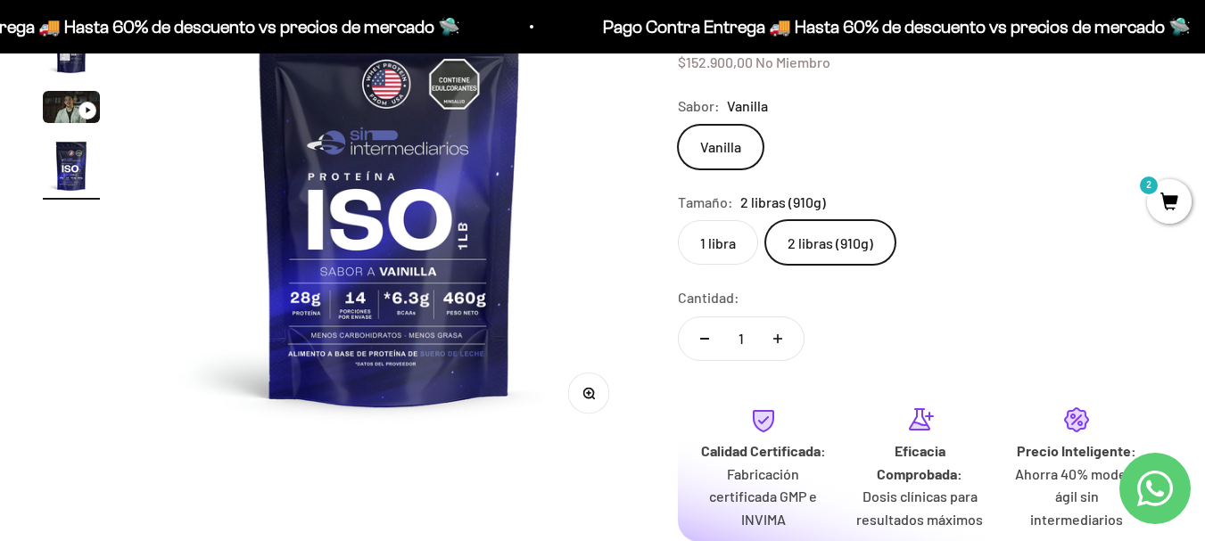
scroll to position [268, 0]
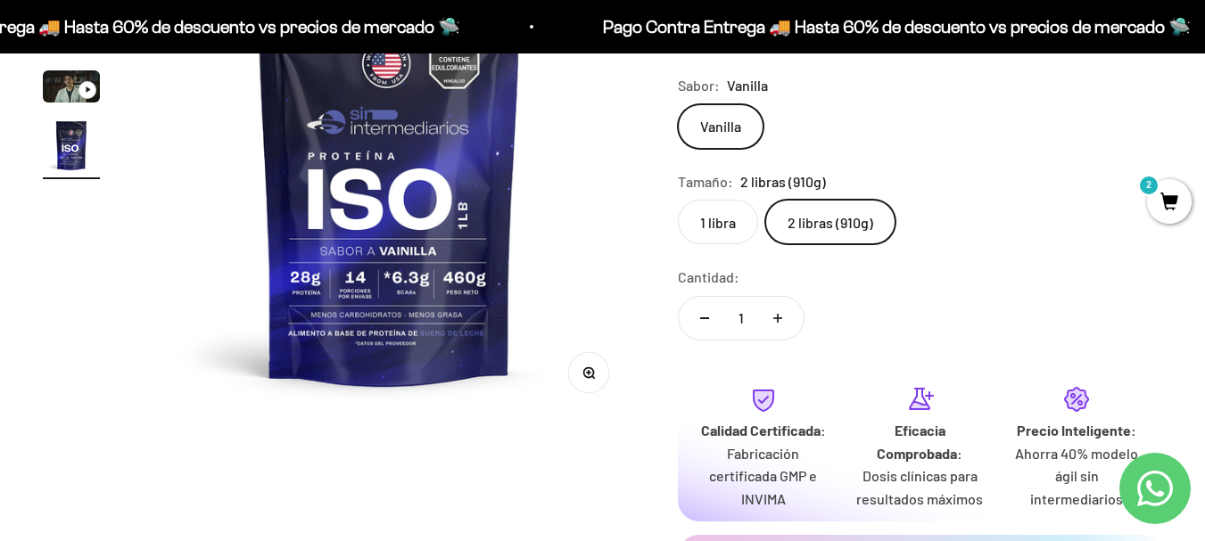
click at [722, 234] on label "1 libra" at bounding box center [718, 222] width 80 height 45
click at [678, 200] on input "1 libra" at bounding box center [677, 199] width 1 height 1
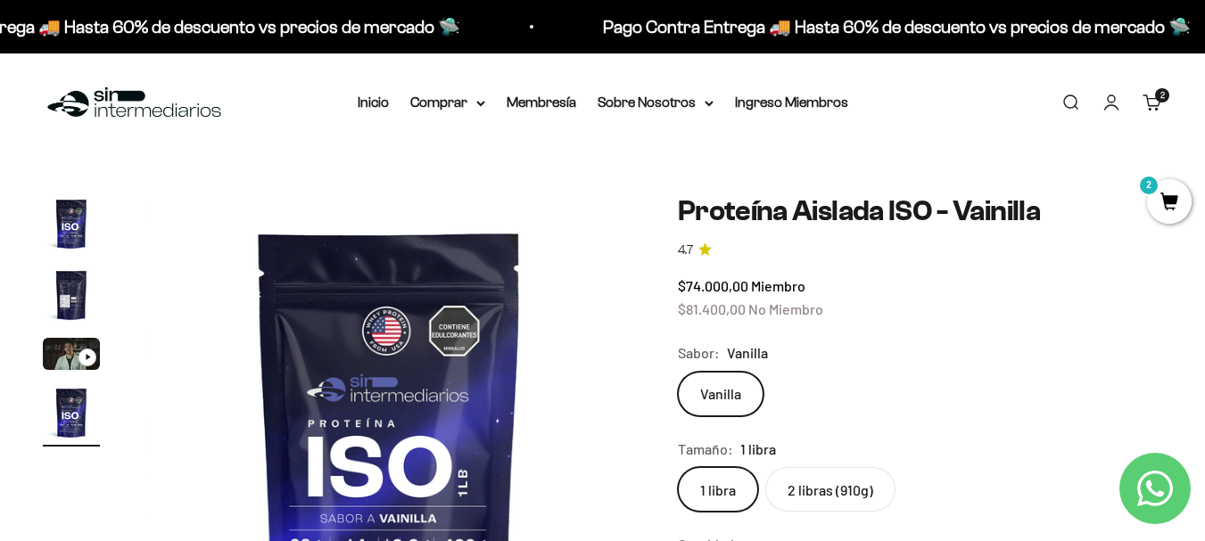
click at [70, 302] on img "Ir al artículo 2" at bounding box center [71, 295] width 57 height 57
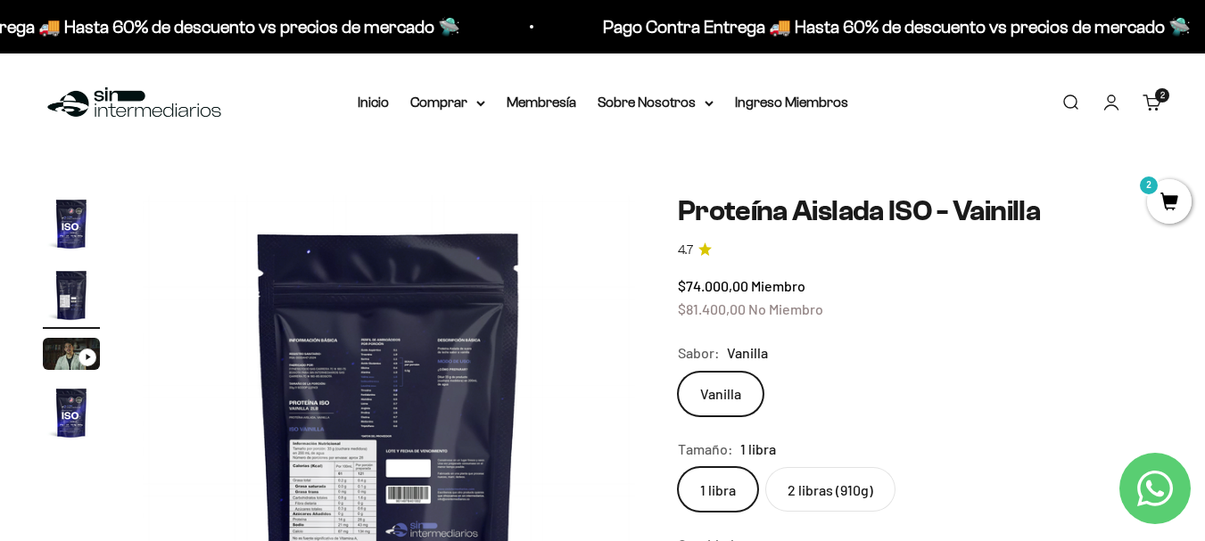
click at [353, 388] on img at bounding box center [389, 441] width 492 height 492
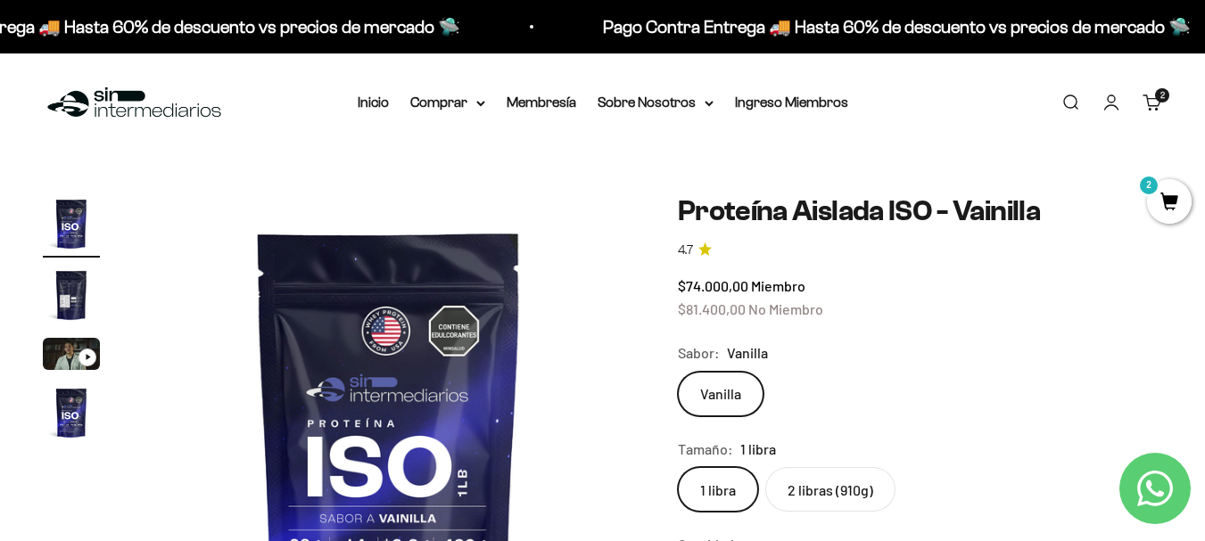
click at [87, 294] on img "Ir al artículo 2" at bounding box center [71, 295] width 57 height 57
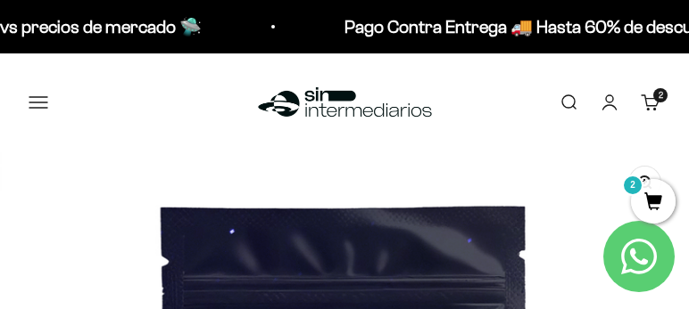
click at [643, 98] on link "Carrito 2 artículos 2" at bounding box center [650, 103] width 20 height 20
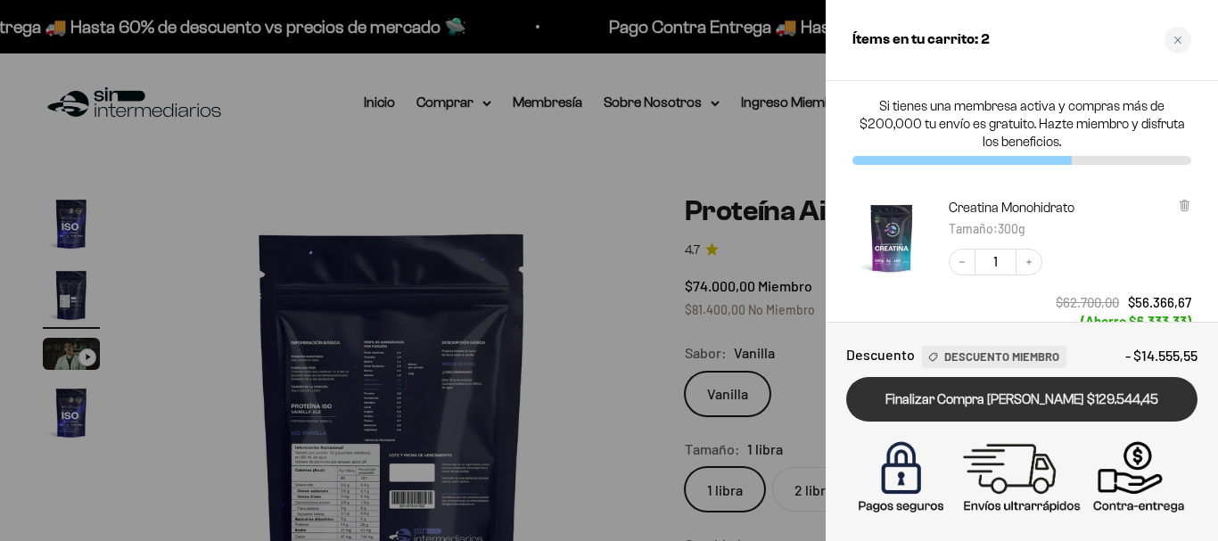
click at [978, 397] on link "Finalizar Compra [PERSON_NAME] $129.544,45" at bounding box center [1021, 399] width 351 height 45
